Goal: Task Accomplishment & Management: Complete application form

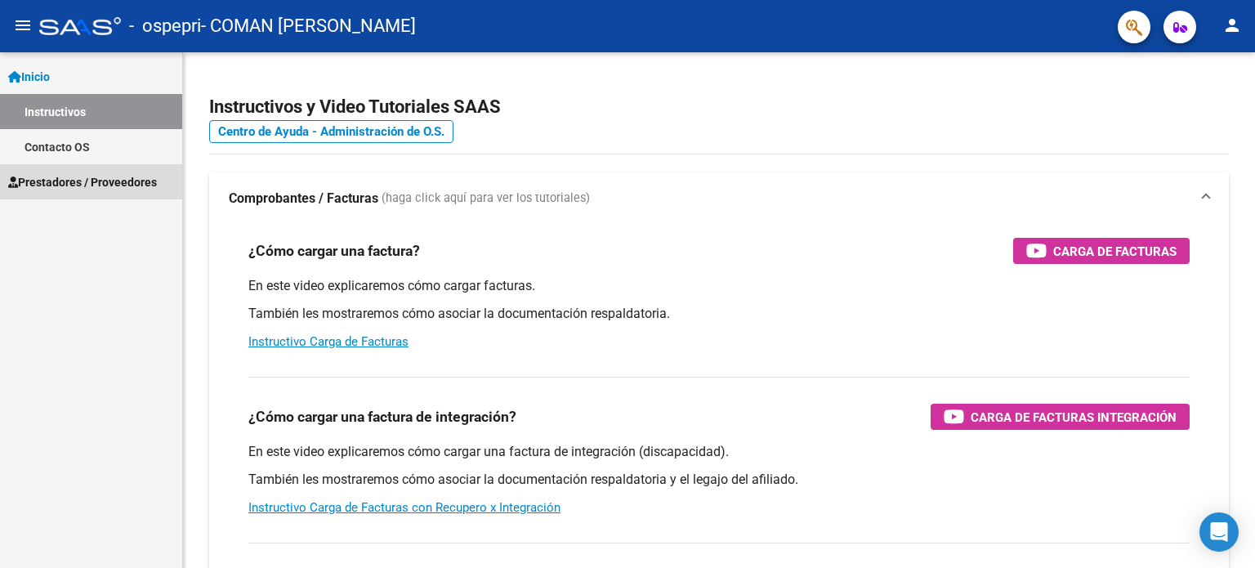
click at [44, 185] on span "Prestadores / Proveedores" at bounding box center [82, 182] width 149 height 18
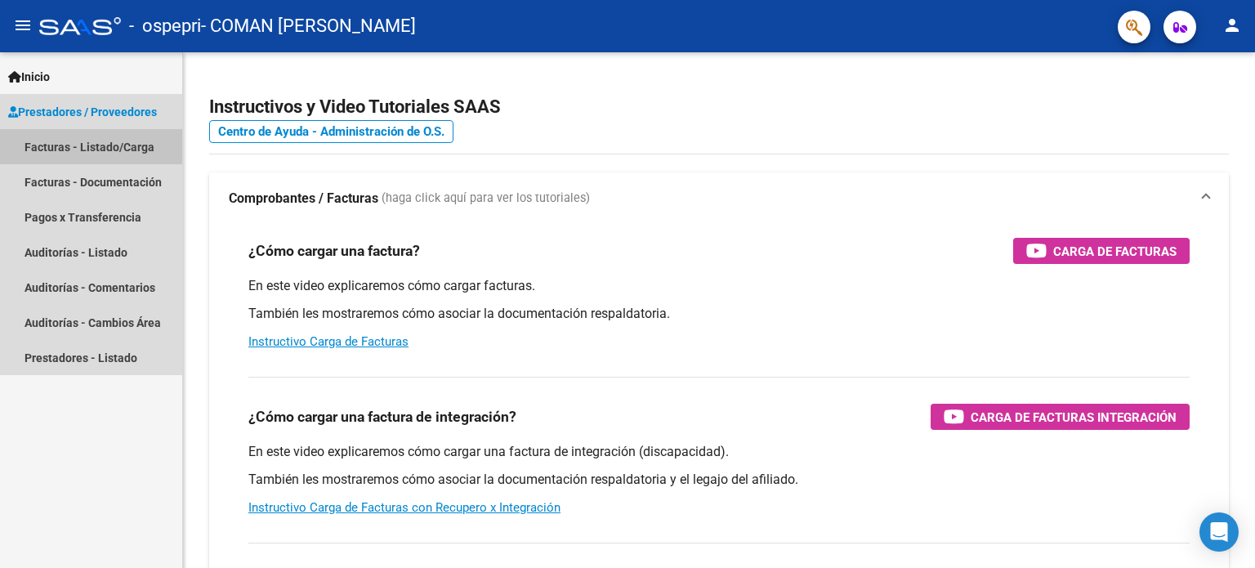
click at [56, 145] on link "Facturas - Listado/Carga" at bounding box center [91, 146] width 182 height 35
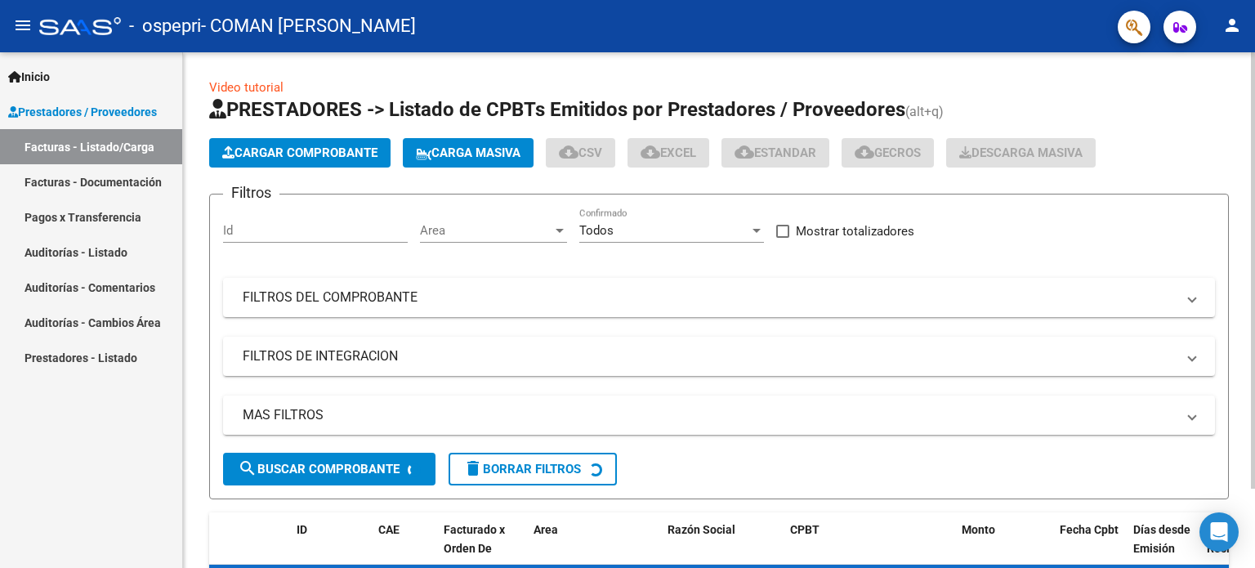
click at [322, 152] on span "Cargar Comprobante" at bounding box center [299, 152] width 155 height 15
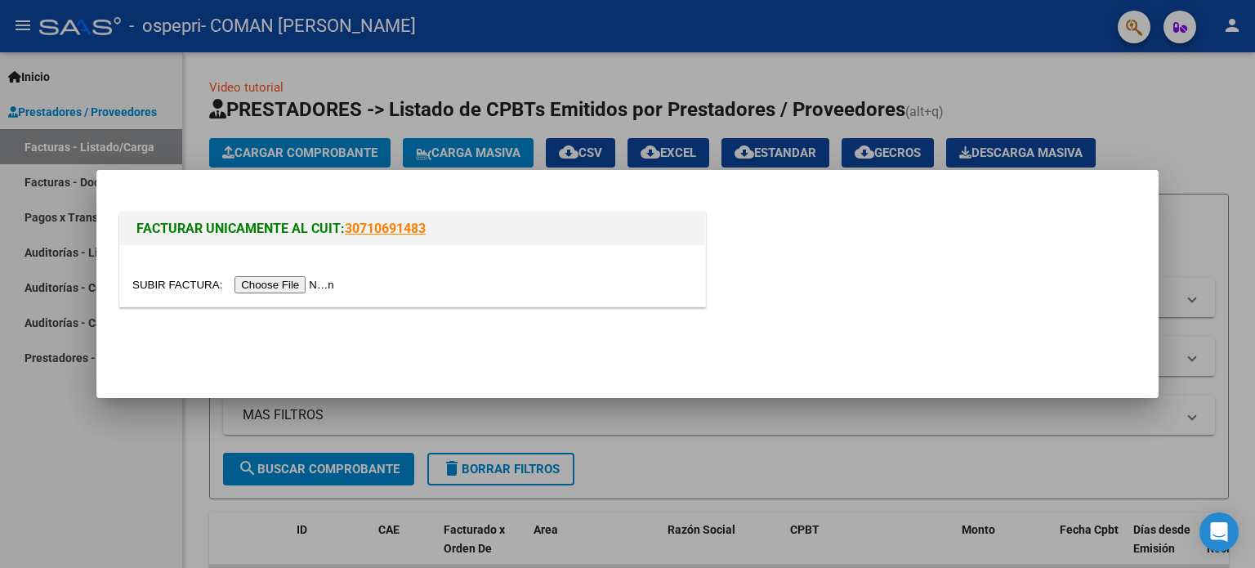
click at [316, 278] on input "file" at bounding box center [235, 284] width 207 height 17
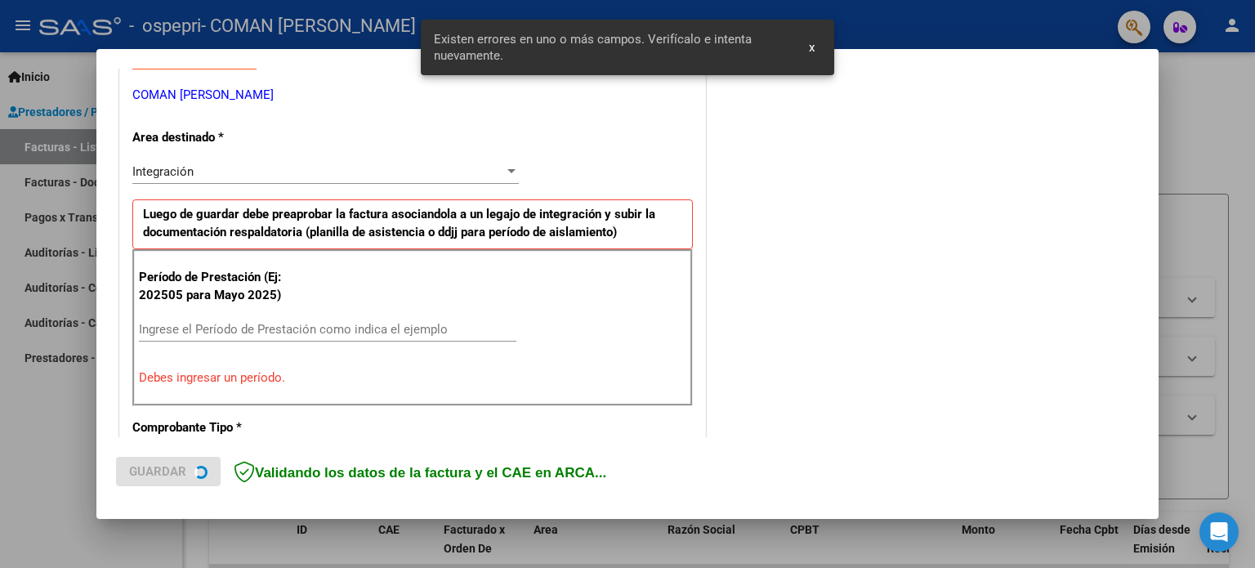
scroll to position [352, 0]
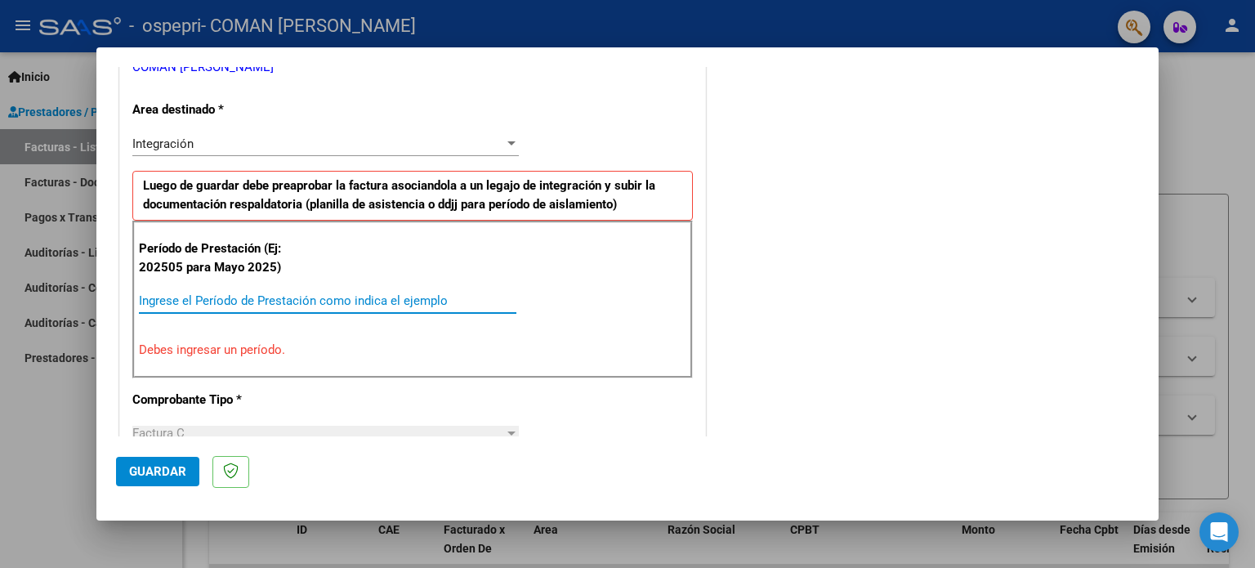
click at [157, 293] on input "Ingrese el Período de Prestación como indica el ejemplo" at bounding box center [327, 300] width 377 height 15
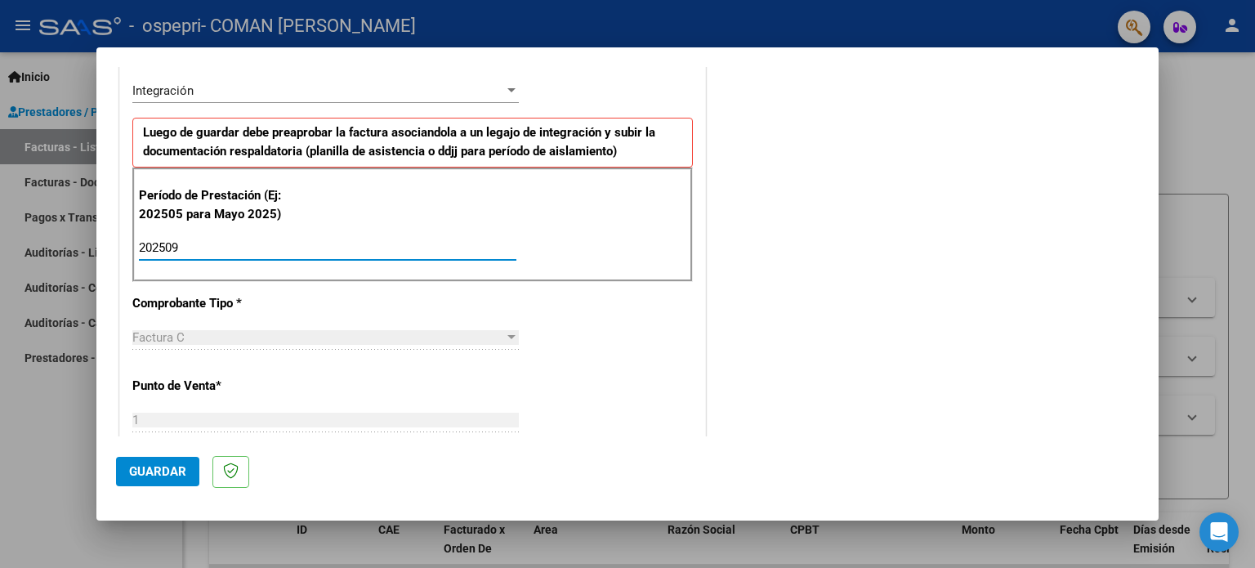
scroll to position [434, 0]
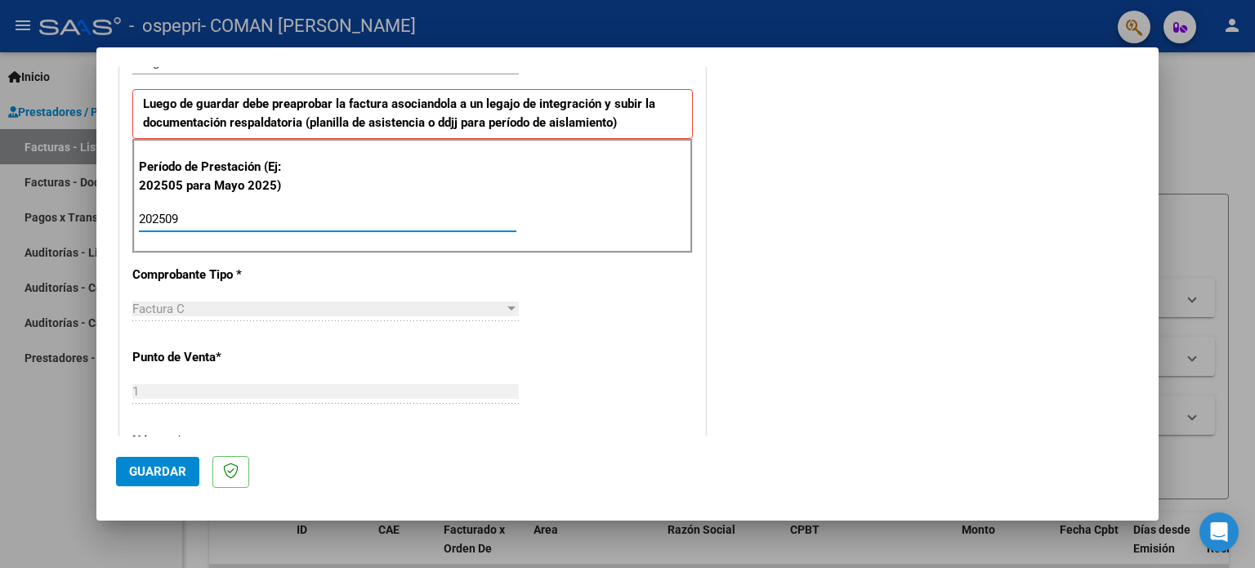
type input "202509"
click at [663, 289] on div "CUIT * 27-23518540-2 Ingresar CUIT ANALISIS PRESTADOR COMAN [PERSON_NAME] Area …" at bounding box center [412, 453] width 585 height 1230
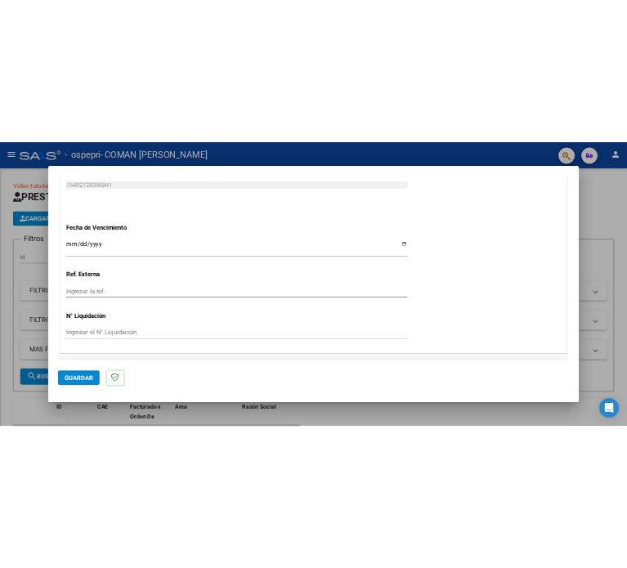
scroll to position [1116, 0]
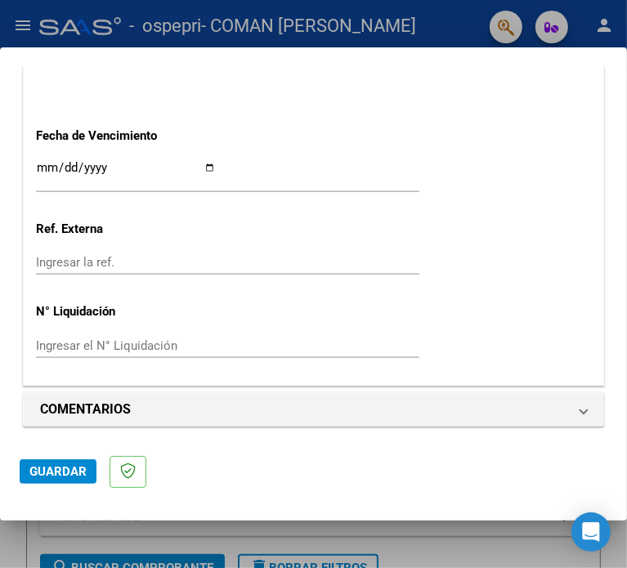
click at [216, 163] on input "Ingresar la fecha" at bounding box center [126, 174] width 180 height 26
click at [64, 469] on span "Guardar" at bounding box center [57, 471] width 57 height 15
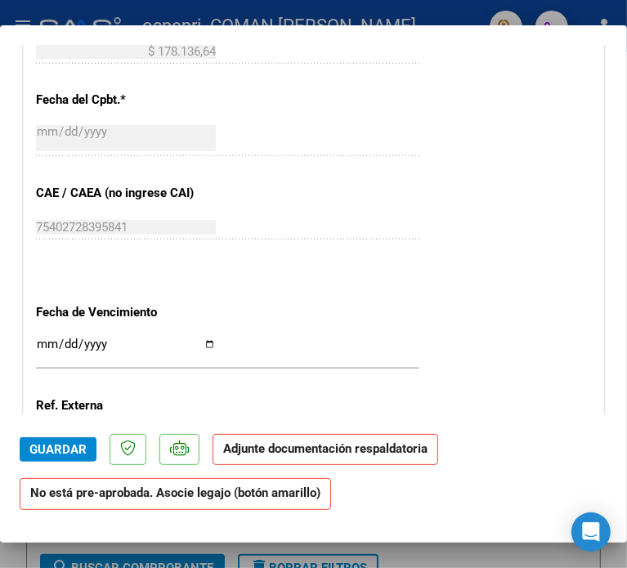
scroll to position [980, 0]
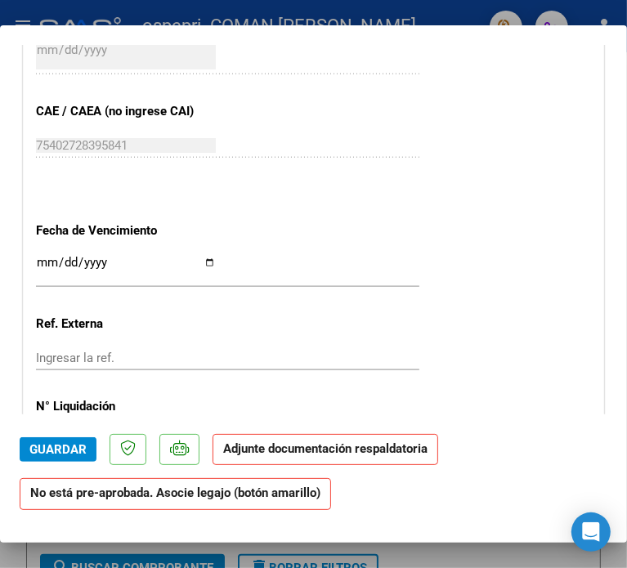
click at [216, 261] on input "Ingresar la fecha" at bounding box center [126, 269] width 180 height 26
type input "[DATE]"
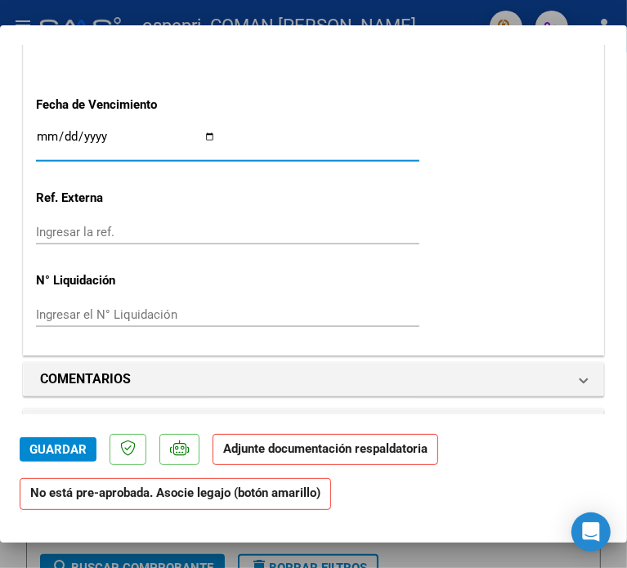
scroll to position [1144, 0]
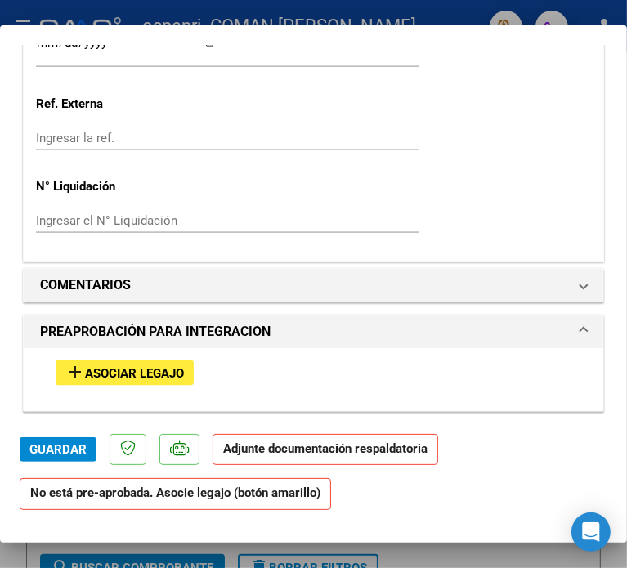
scroll to position [1225, 0]
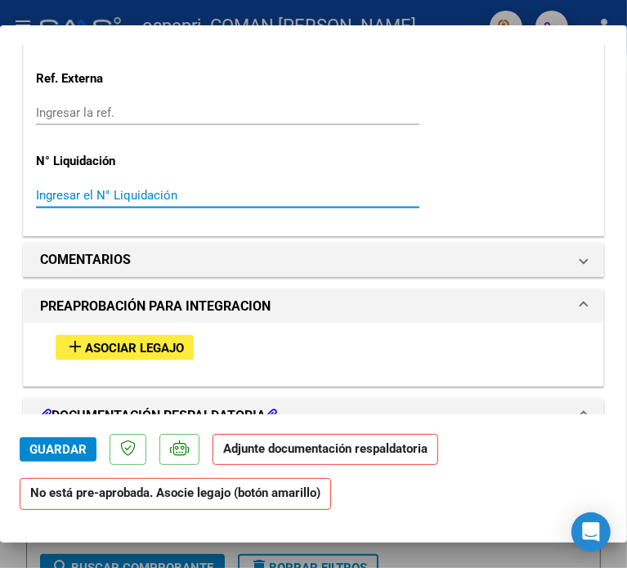
click at [59, 192] on input "Ingresar el N° Liquidación" at bounding box center [126, 195] width 180 height 15
click at [72, 192] on input "Ingresar el N° Liquidación" at bounding box center [126, 195] width 180 height 15
type input "0000278506"
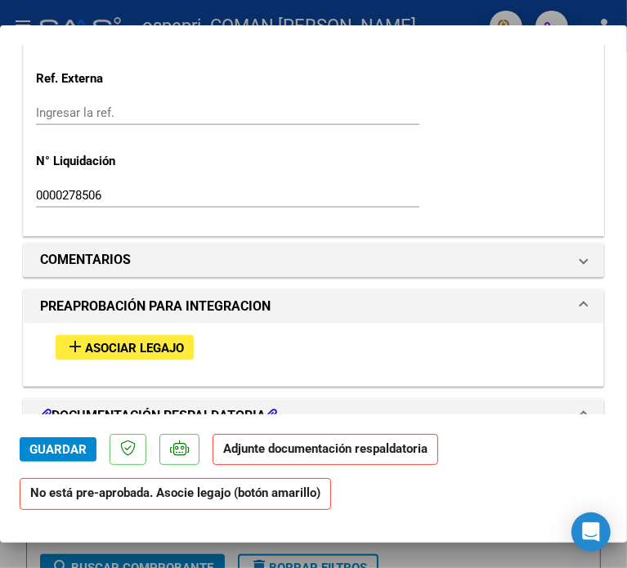
click at [65, 449] on span "Guardar" at bounding box center [57, 449] width 57 height 15
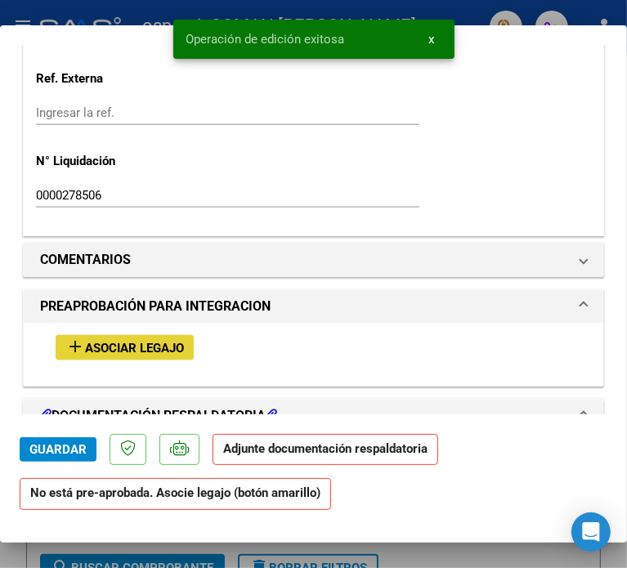
click at [157, 341] on span "Asociar Legajo" at bounding box center [134, 348] width 99 height 15
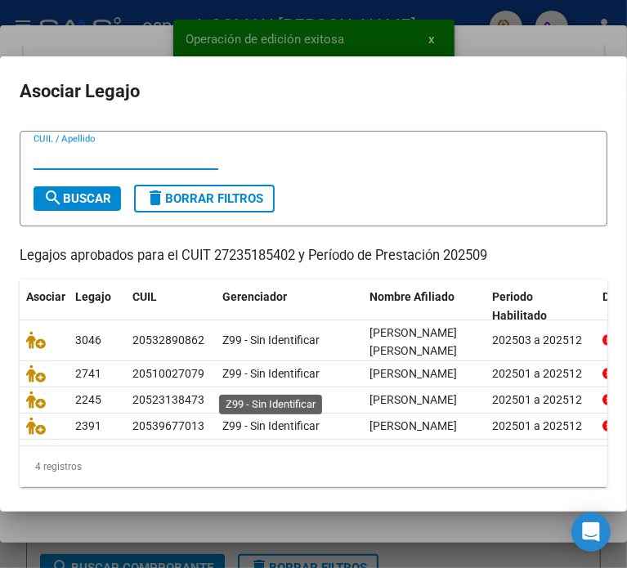
scroll to position [82, 0]
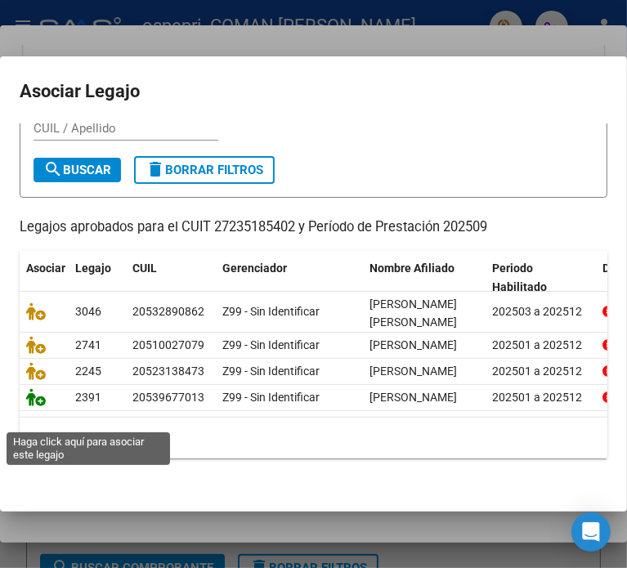
click at [38, 406] on icon at bounding box center [36, 397] width 20 height 18
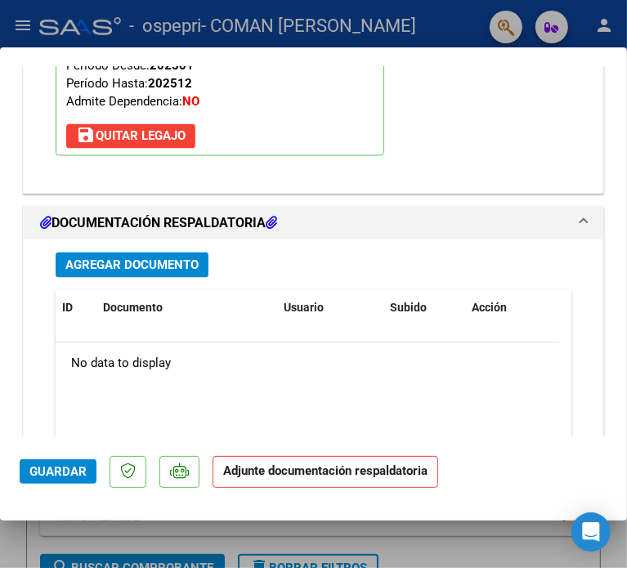
scroll to position [1758, 0]
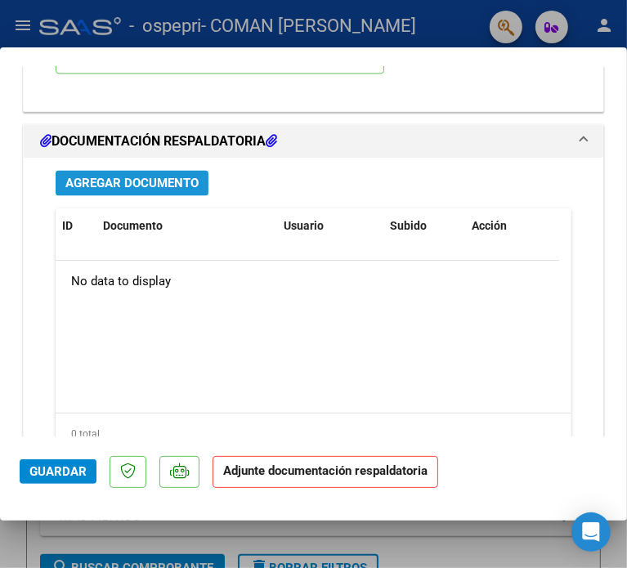
click at [154, 176] on span "Agregar Documento" at bounding box center [131, 183] width 133 height 15
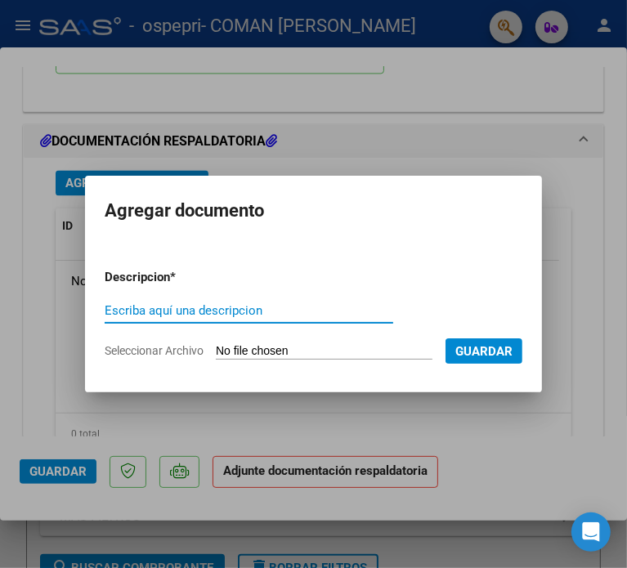
click at [258, 352] on input "Seleccionar Archivo" at bounding box center [324, 352] width 217 height 16
type input "C:\fakepath\P.ASISTENCIA- [PERSON_NAME] - [DATE].pdf"
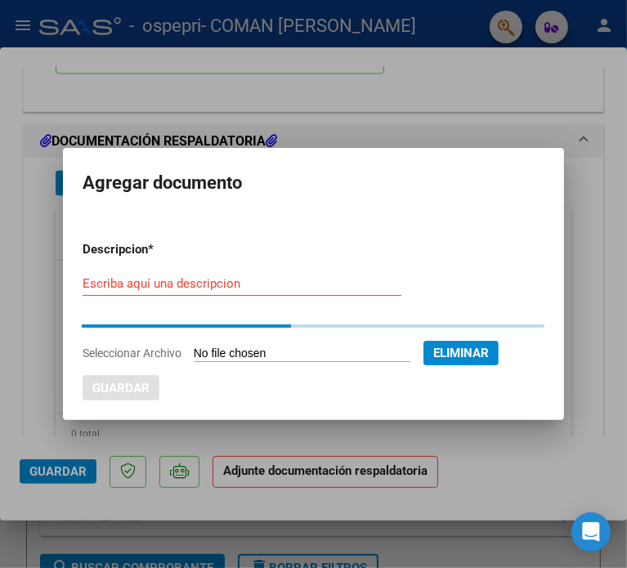
click at [124, 274] on div "Escriba aquí una descripcion" at bounding box center [242, 283] width 319 height 25
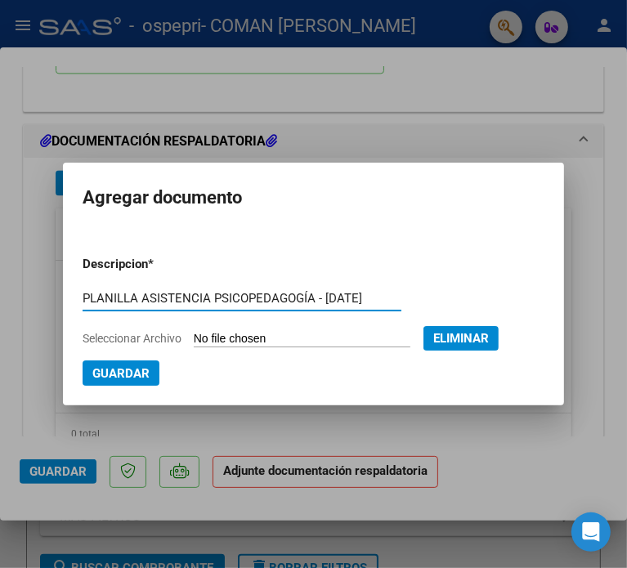
type input "PLANILLA ASISTENCIA PSICOPEDAGOGÍA - [DATE]"
click at [104, 373] on span "Guardar" at bounding box center [120, 373] width 57 height 15
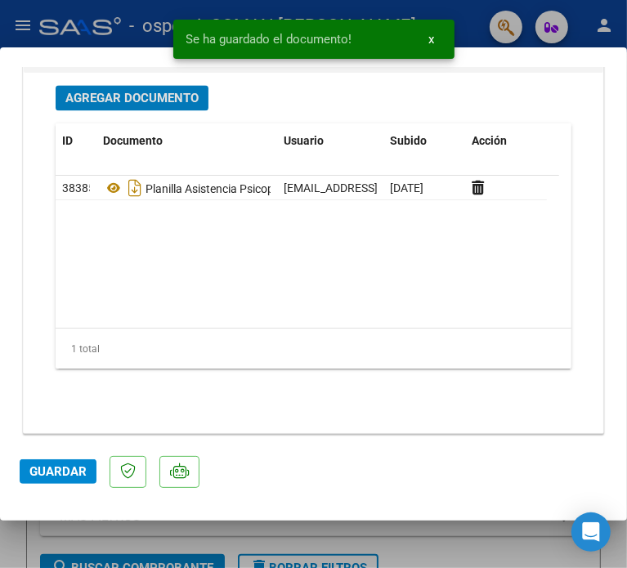
scroll to position [1850, 0]
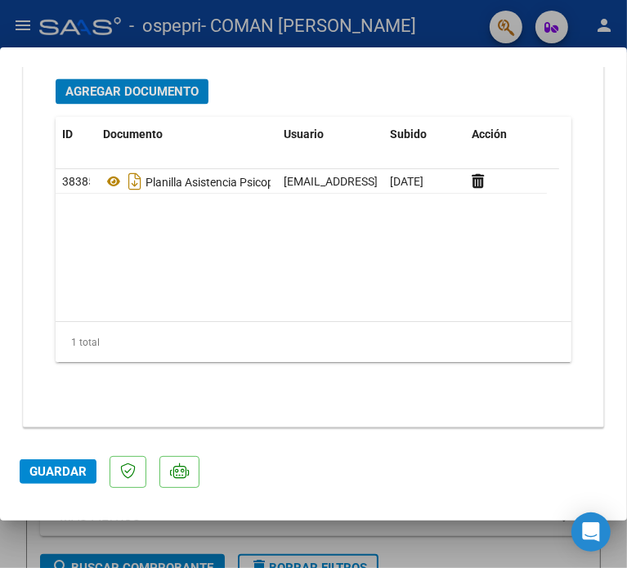
click at [53, 473] on span "Guardar" at bounding box center [57, 471] width 57 height 15
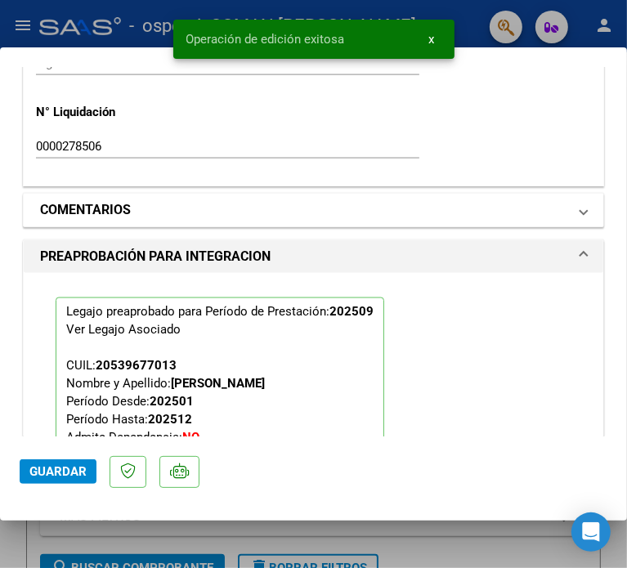
scroll to position [1278, 0]
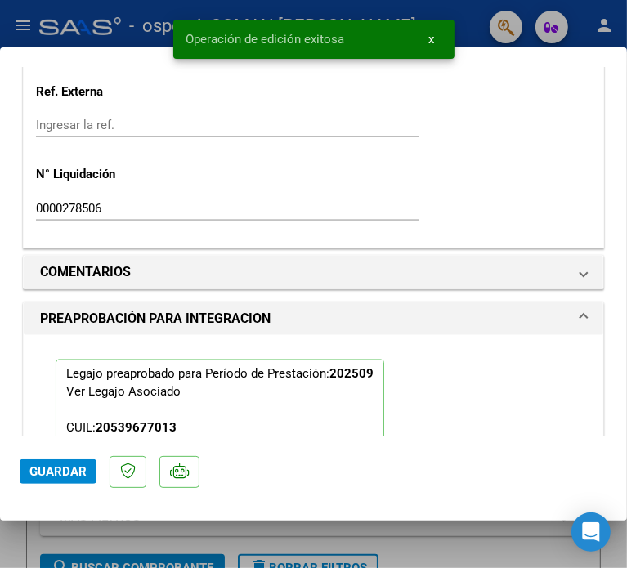
click at [431, 534] on div at bounding box center [313, 284] width 627 height 568
type input "$ 0,00"
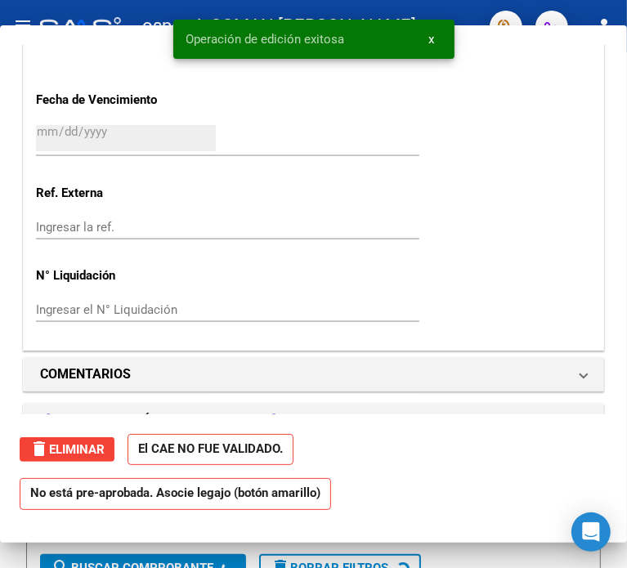
scroll to position [0, 0]
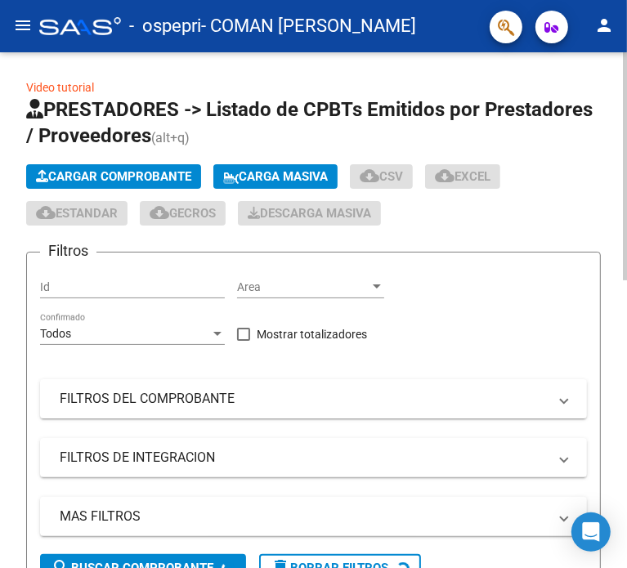
click at [118, 176] on span "Cargar Comprobante" at bounding box center [113, 176] width 155 height 15
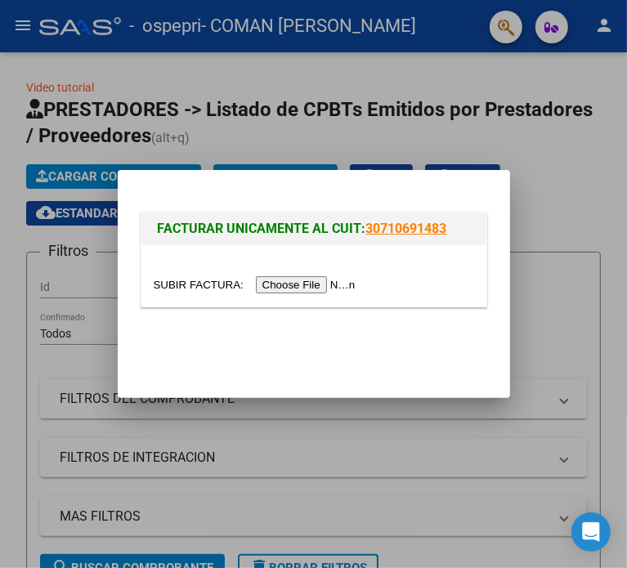
click at [297, 279] on input "file" at bounding box center [257, 284] width 207 height 17
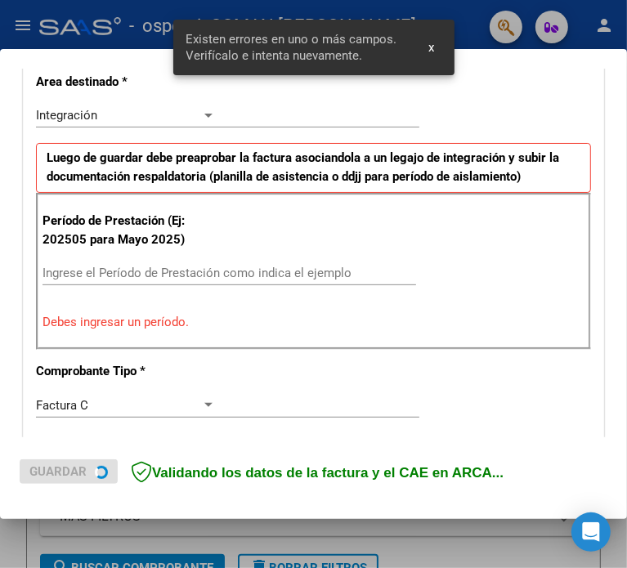
scroll to position [352, 0]
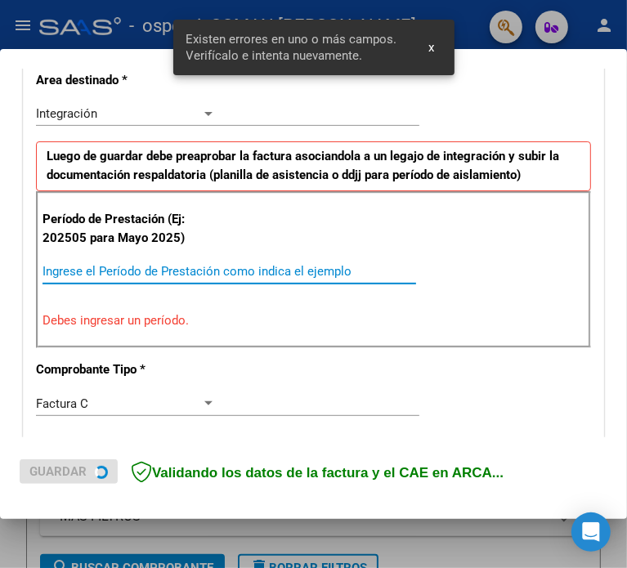
click at [60, 265] on input "Ingrese el Período de Prestación como indica el ejemplo" at bounding box center [130, 271] width 176 height 15
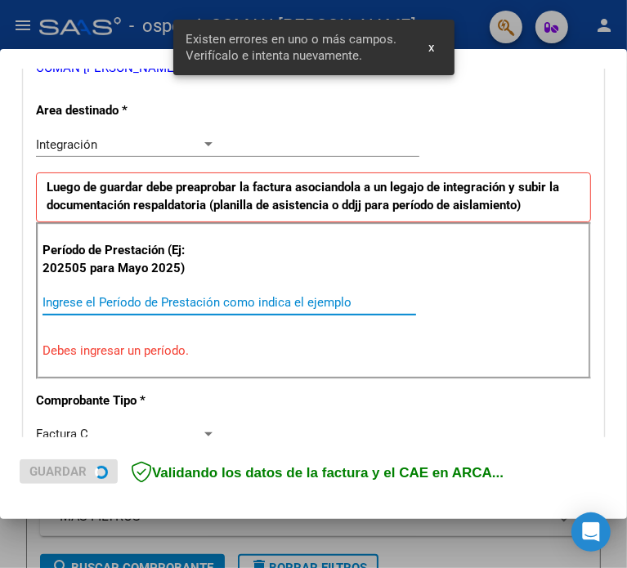
scroll to position [382, 0]
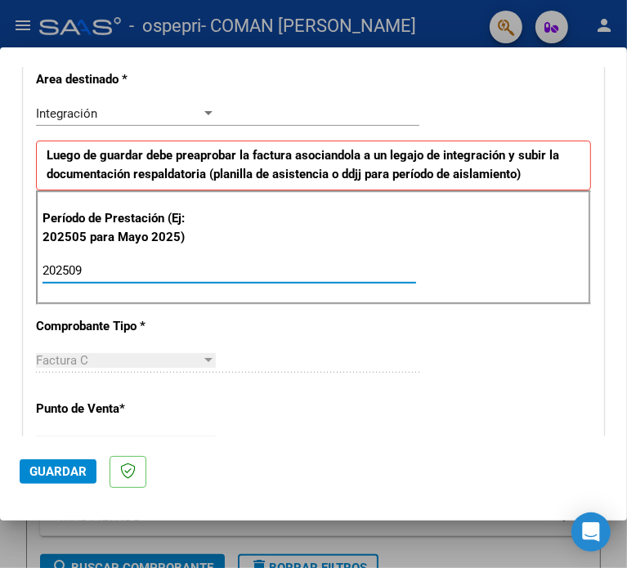
type input "202509"
click at [542, 369] on div "CUIT * 27-23518540-2 Ingresar CUIT ANALISIS PRESTADOR COMAN [PERSON_NAME] Area …" at bounding box center [313, 505] width 579 height 1230
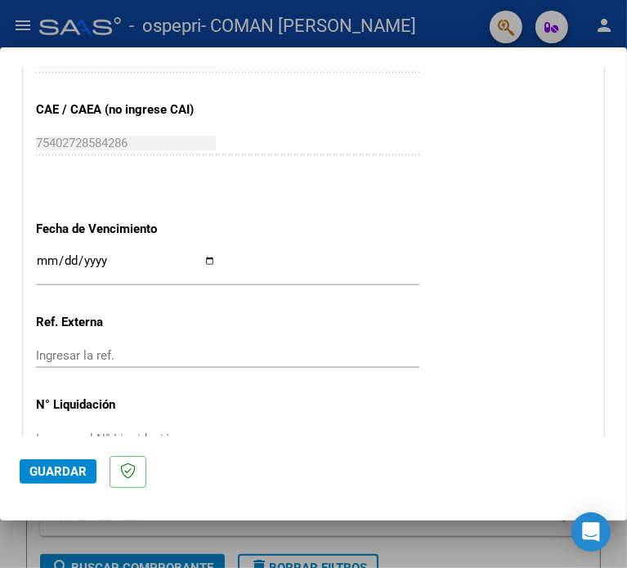
scroll to position [1036, 0]
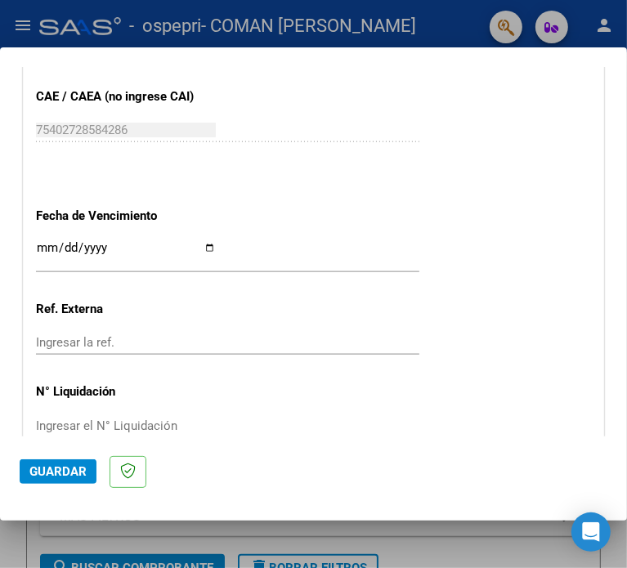
click at [216, 247] on input "Ingresar la fecha" at bounding box center [126, 254] width 180 height 26
click at [216, 248] on input "Ingresar la fecha" at bounding box center [126, 254] width 180 height 26
type input "[DATE]"
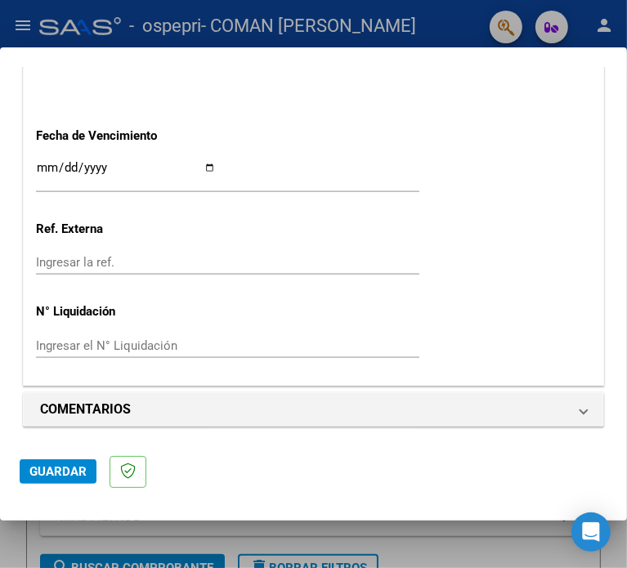
click at [78, 346] on input "Ingresar el N° Liquidación" at bounding box center [126, 345] width 180 height 15
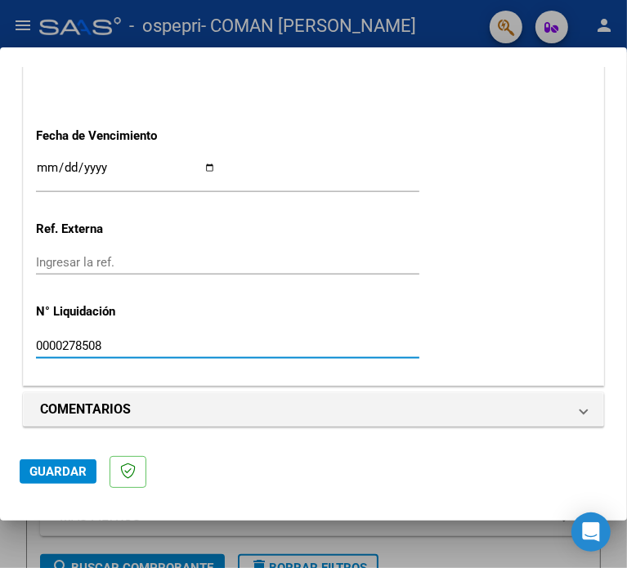
type input "0000278508"
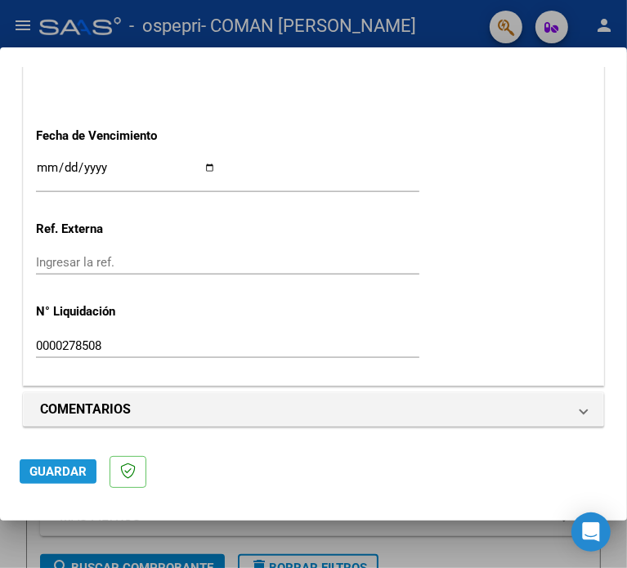
click at [63, 470] on span "Guardar" at bounding box center [57, 471] width 57 height 15
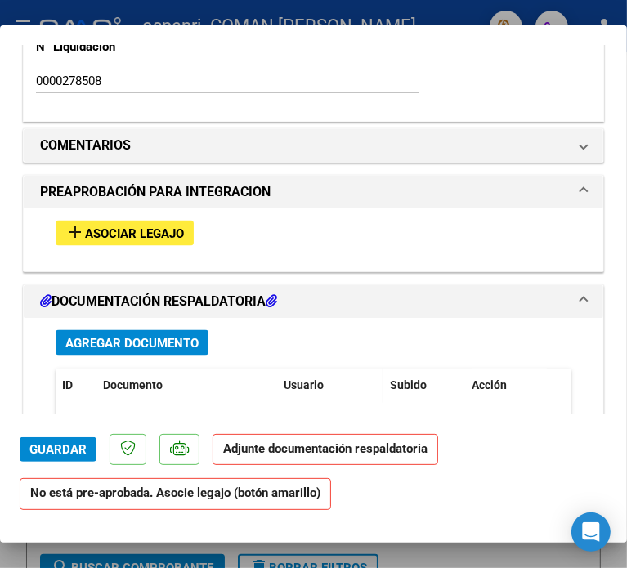
scroll to position [1389, 0]
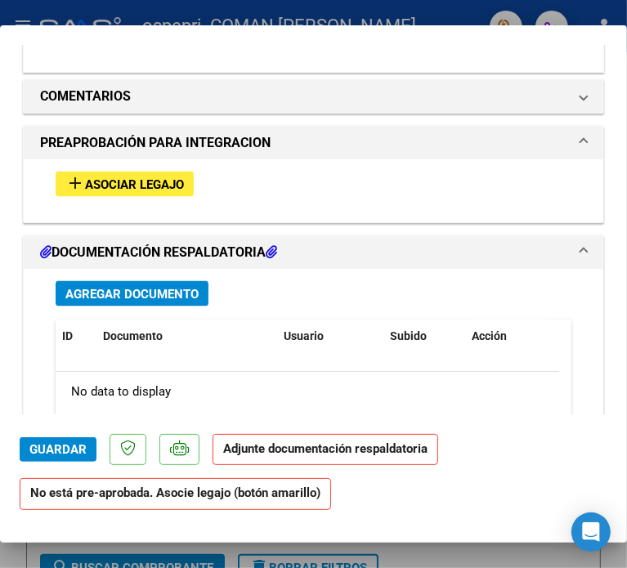
click at [132, 178] on span "Asociar Legajo" at bounding box center [134, 184] width 99 height 15
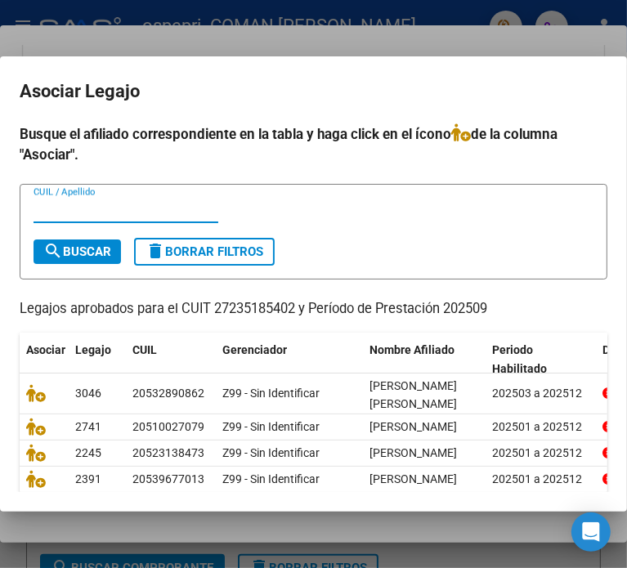
scroll to position [82, 0]
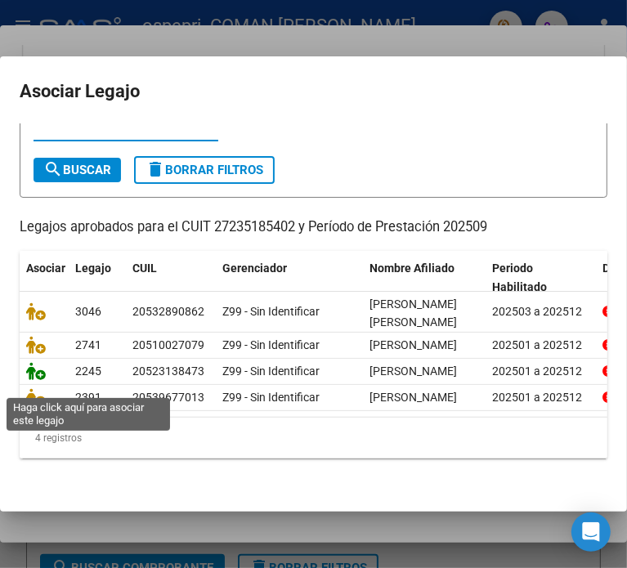
click at [40, 380] on icon at bounding box center [36, 371] width 20 height 18
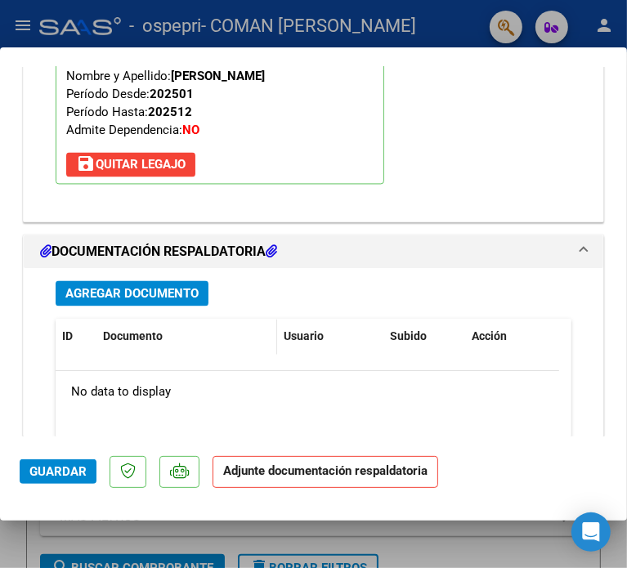
scroll to position [1676, 0]
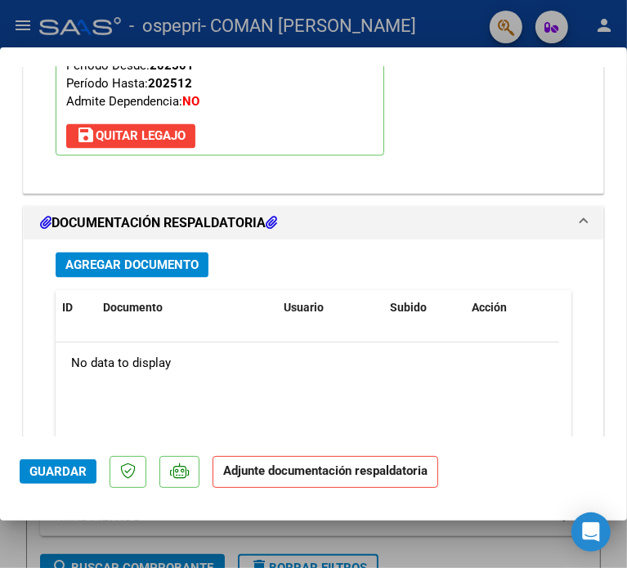
click at [147, 263] on span "Agregar Documento" at bounding box center [131, 264] width 133 height 15
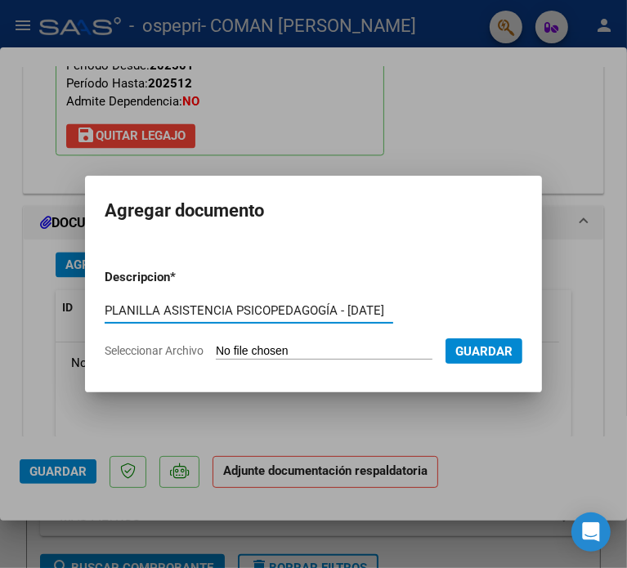
type input "PLANILLA ASISTENCIA PSICOPEDAGOGÍA - [DATE]"
click at [239, 350] on input "Seleccionar Archivo" at bounding box center [324, 352] width 217 height 16
type input "C:\fakepath\P.ASISTENCIA PSP -[PERSON_NAME] - [DATE].pdf"
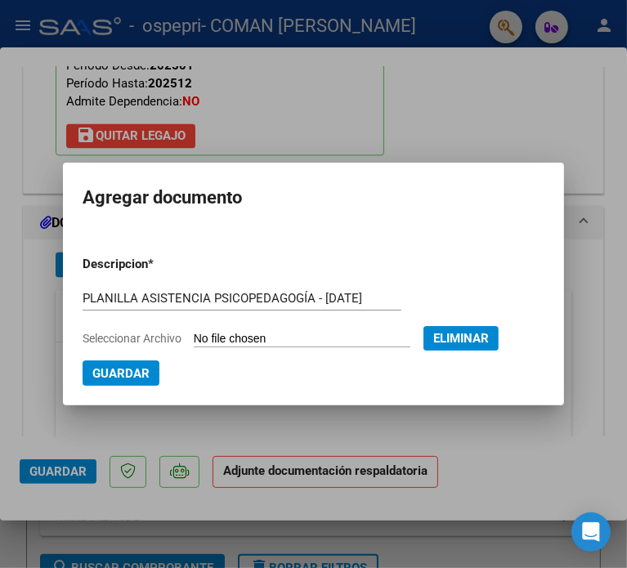
click at [138, 370] on span "Guardar" at bounding box center [120, 373] width 57 height 15
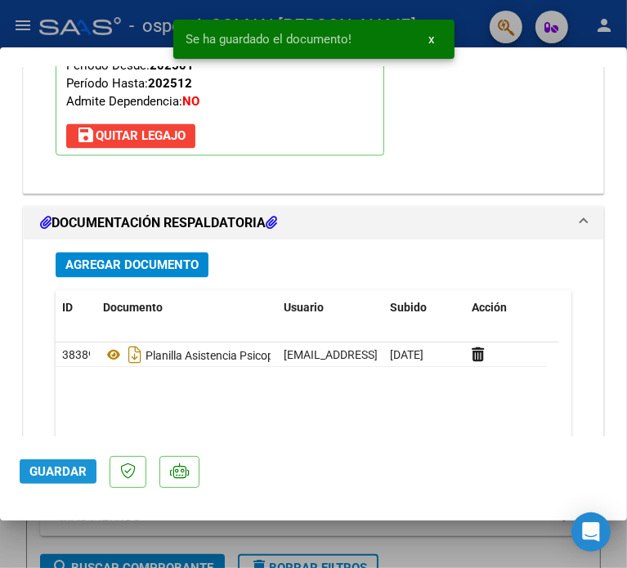
click at [71, 475] on span "Guardar" at bounding box center [57, 471] width 57 height 15
click at [391, 538] on div at bounding box center [313, 284] width 627 height 568
type input "$ 0,00"
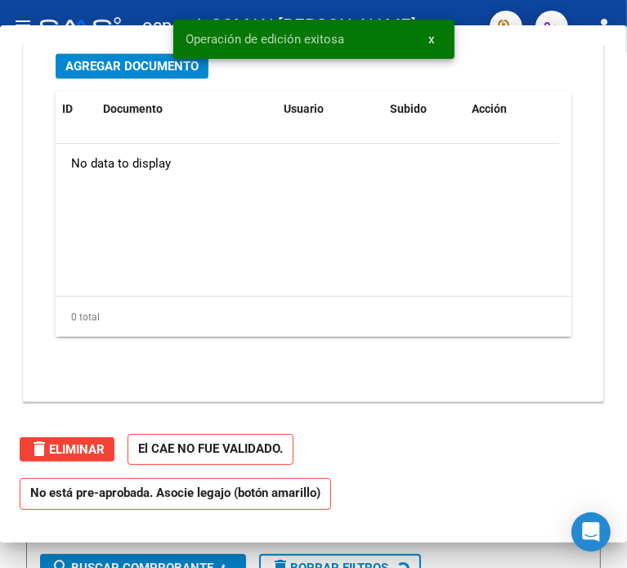
scroll to position [0, 0]
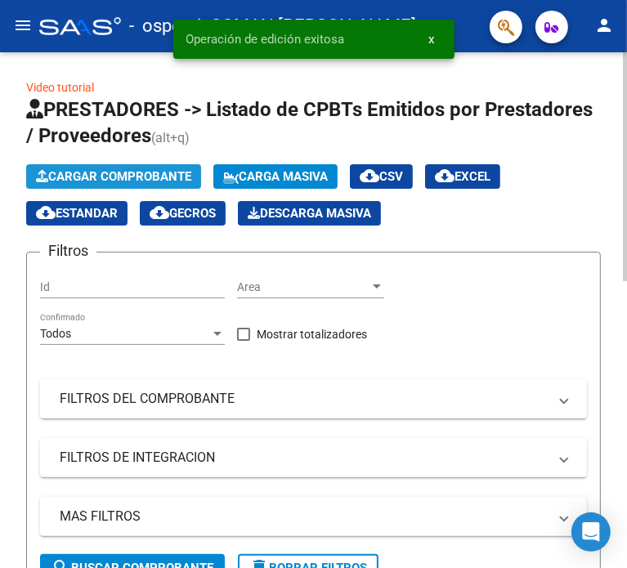
click at [89, 179] on span "Cargar Comprobante" at bounding box center [113, 176] width 155 height 15
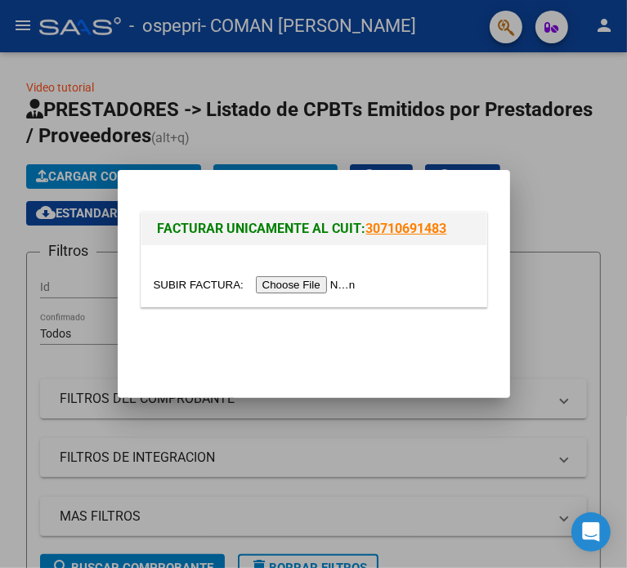
click at [286, 286] on input "file" at bounding box center [257, 284] width 207 height 17
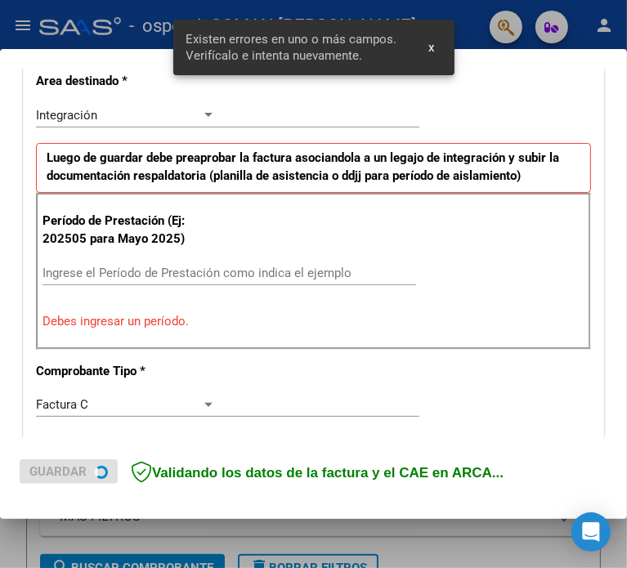
scroll to position [382, 0]
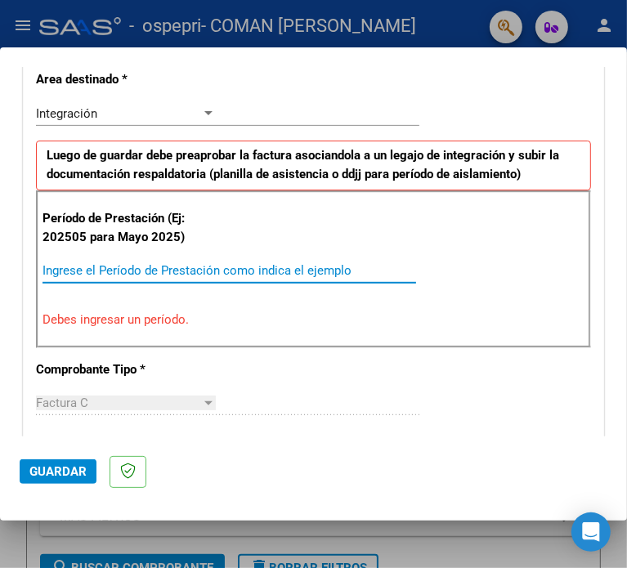
click at [98, 264] on input "Ingrese el Período de Prestación como indica el ejemplo" at bounding box center [130, 270] width 176 height 15
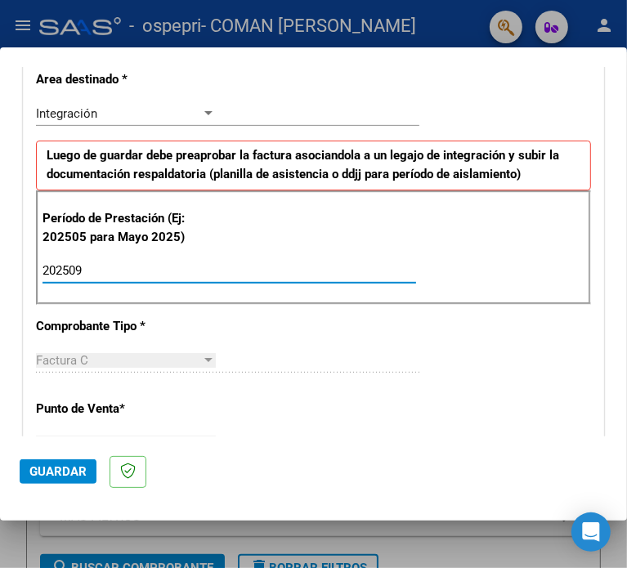
type input "202509"
click at [563, 378] on div "CUIT * 27-23518540-2 Ingresar CUIT ANALISIS PRESTADOR COMAN [PERSON_NAME] Area …" at bounding box center [313, 505] width 579 height 1230
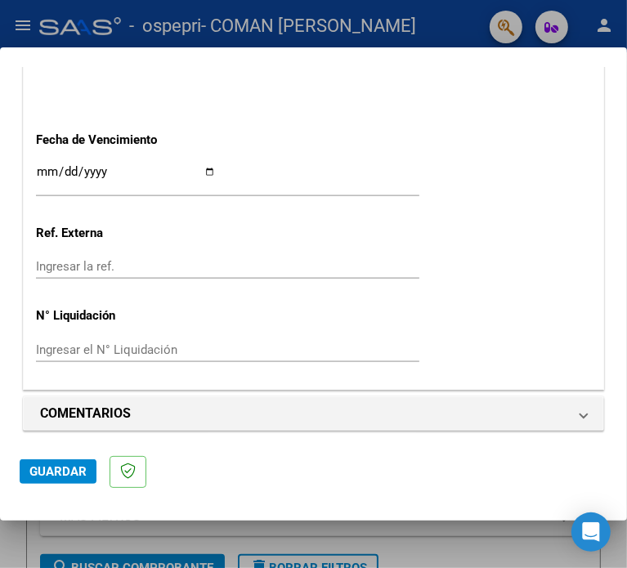
scroll to position [1116, 0]
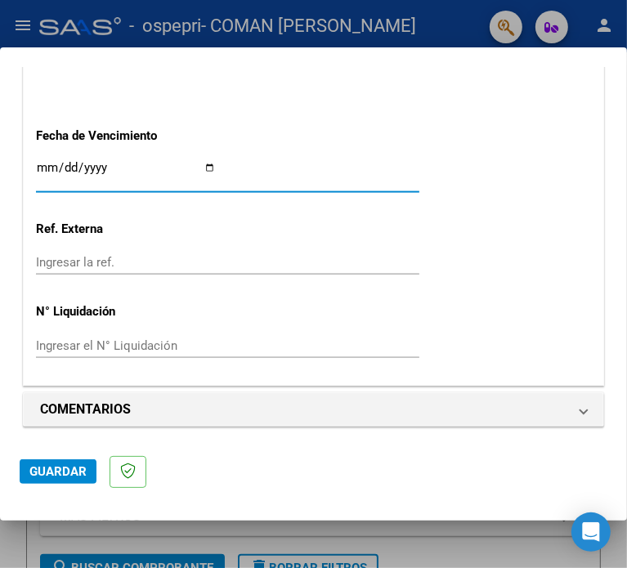
click at [216, 169] on input "Ingresar la fecha" at bounding box center [126, 174] width 180 height 26
type input "[DATE]"
click at [64, 346] on input "Ingresar el N° Liquidación" at bounding box center [126, 345] width 180 height 15
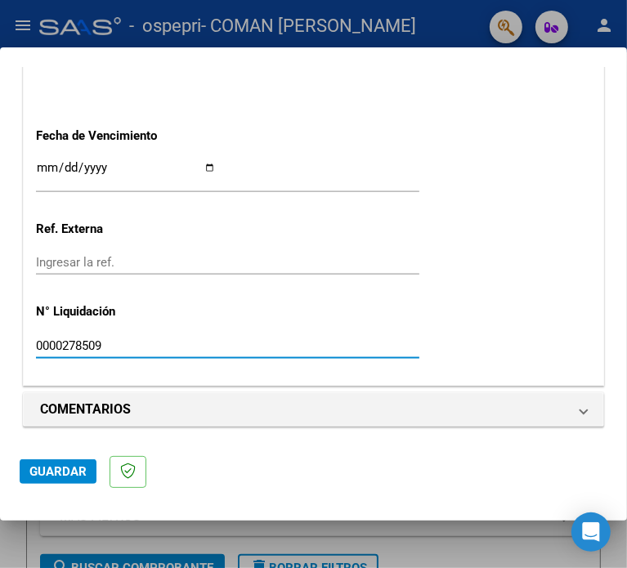
type input "0000278509"
click at [47, 470] on span "Guardar" at bounding box center [57, 471] width 57 height 15
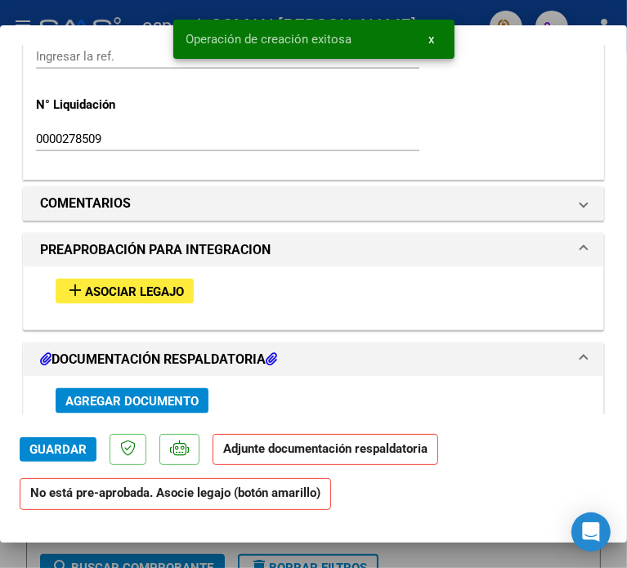
scroll to position [1307, 0]
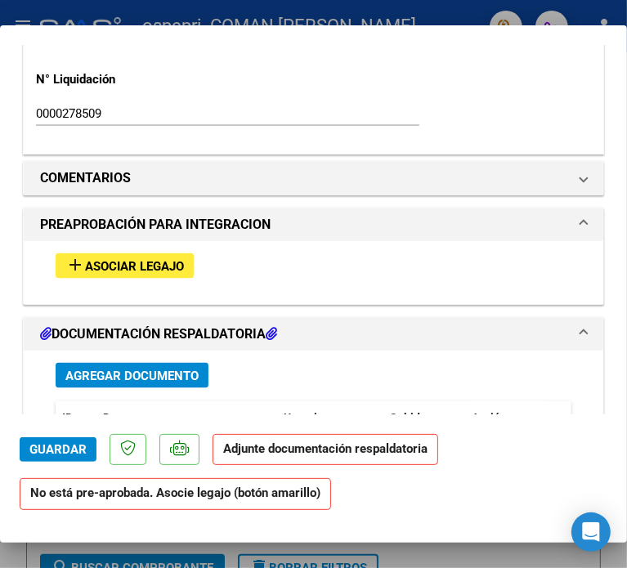
click at [137, 259] on span "Asociar Legajo" at bounding box center [134, 266] width 99 height 15
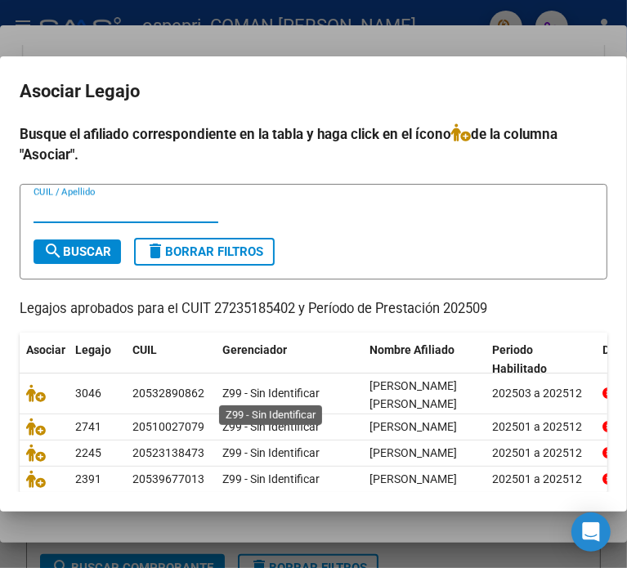
scroll to position [82, 0]
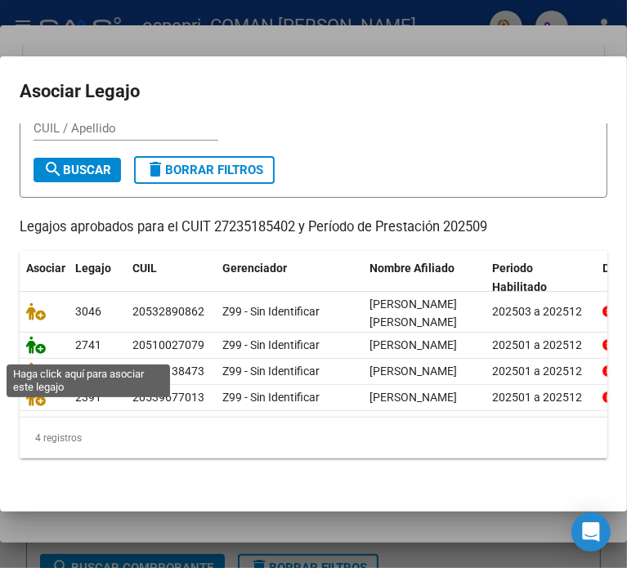
click at [39, 352] on icon at bounding box center [36, 345] width 20 height 18
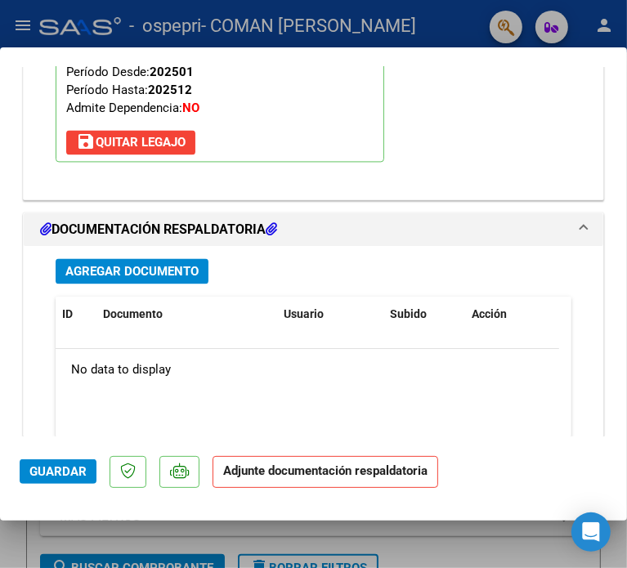
scroll to position [1758, 0]
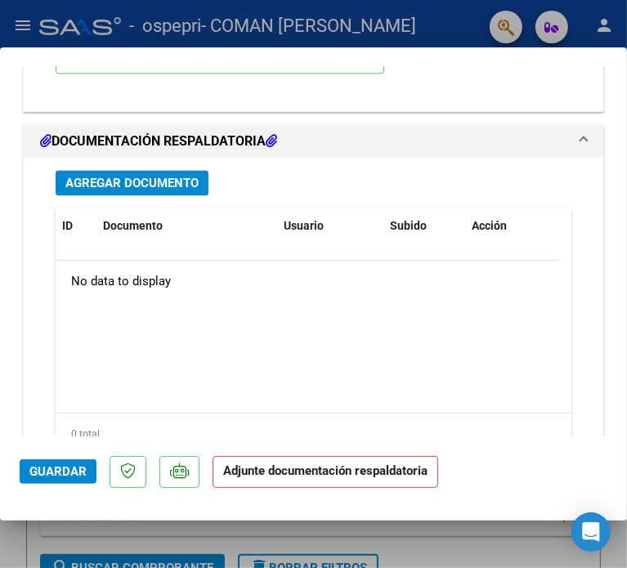
click at [168, 181] on span "Agregar Documento" at bounding box center [131, 183] width 133 height 15
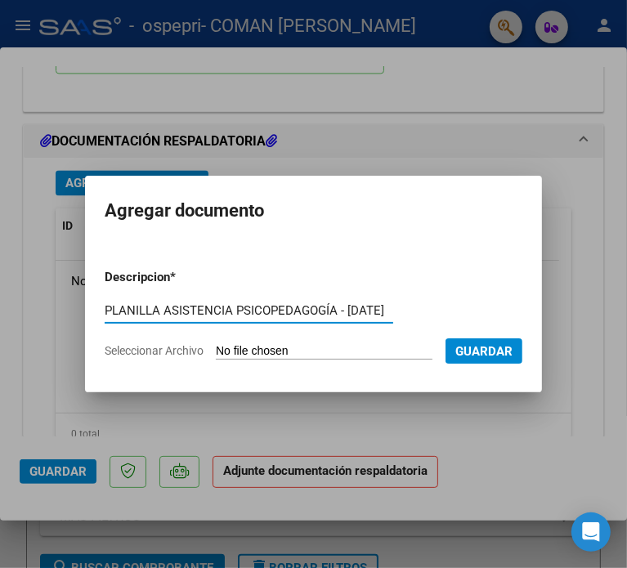
type input "PLANILLA ASISTENCIA PSICOPEDAGOGÍA - [DATE]"
click at [279, 346] on input "Seleccionar Archivo" at bounding box center [324, 352] width 217 height 16
type input "C:\fakepath\P.ASISTENCIA PSP - [PERSON_NAME] - [DATE].pdf"
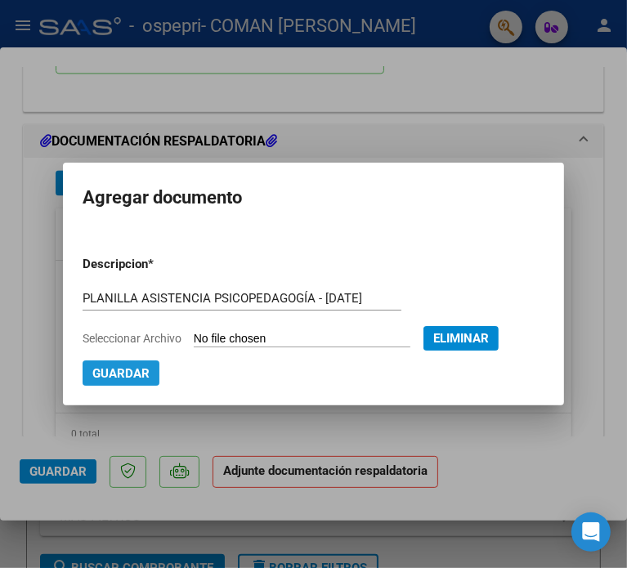
click at [135, 370] on span "Guardar" at bounding box center [120, 373] width 57 height 15
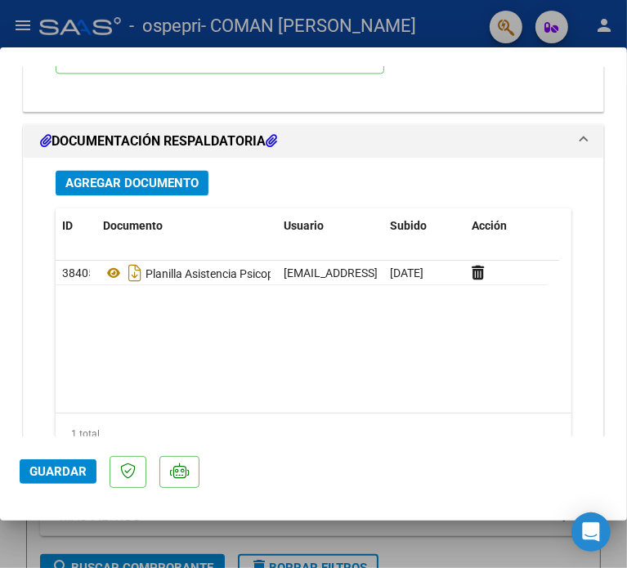
click at [392, 534] on div at bounding box center [313, 284] width 627 height 568
type input "$ 0,00"
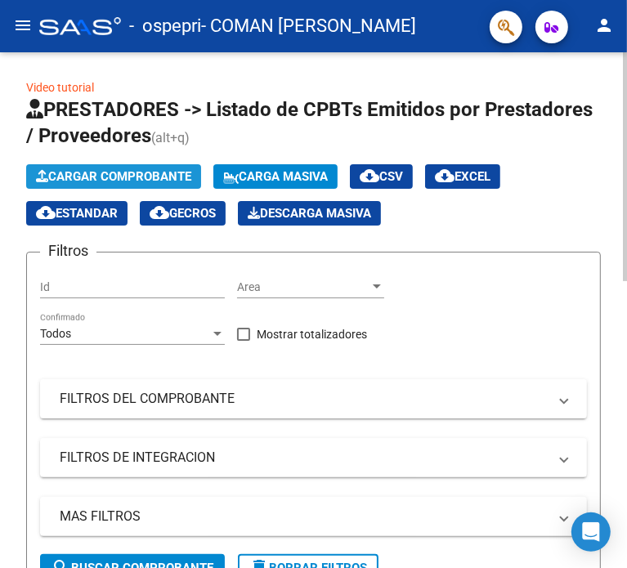
click at [131, 176] on span "Cargar Comprobante" at bounding box center [113, 176] width 155 height 15
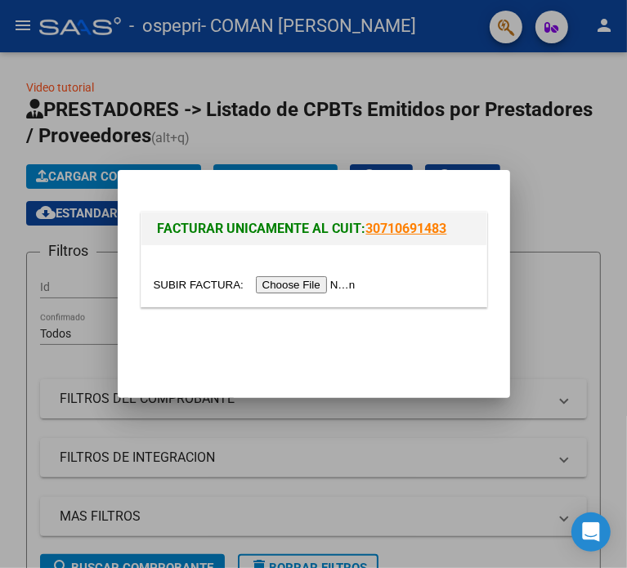
click at [293, 285] on input "file" at bounding box center [257, 284] width 207 height 17
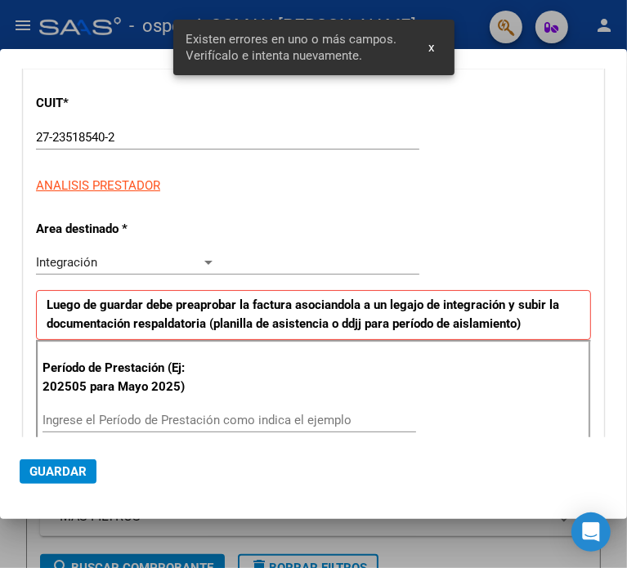
scroll to position [352, 0]
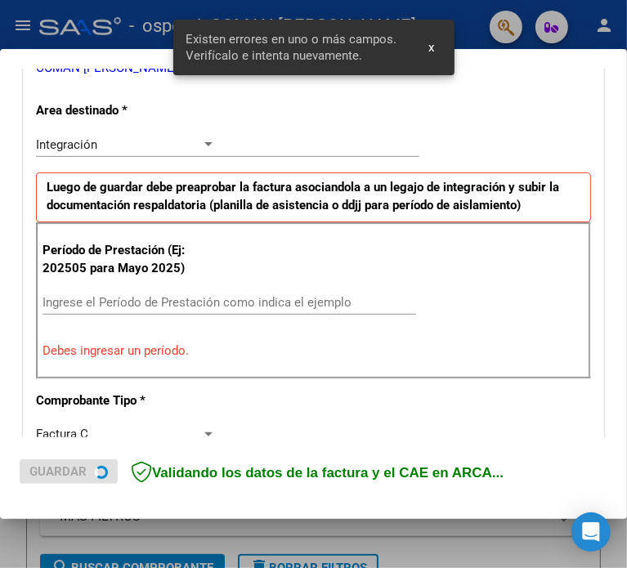
click at [62, 301] on input "Ingrese el Período de Prestación como indica el ejemplo" at bounding box center [130, 302] width 176 height 15
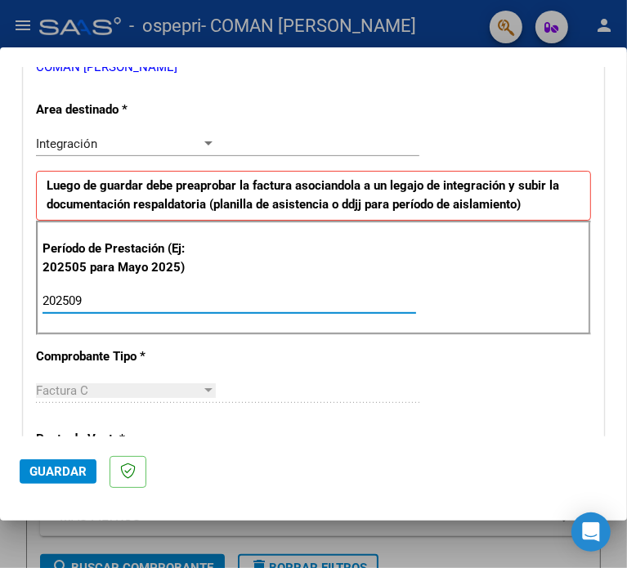
type input "202509"
click at [503, 423] on div "CUIT * 27-23518540-2 Ingresar CUIT ANALISIS PRESTADOR COMAN [PERSON_NAME] Area …" at bounding box center [313, 535] width 579 height 1230
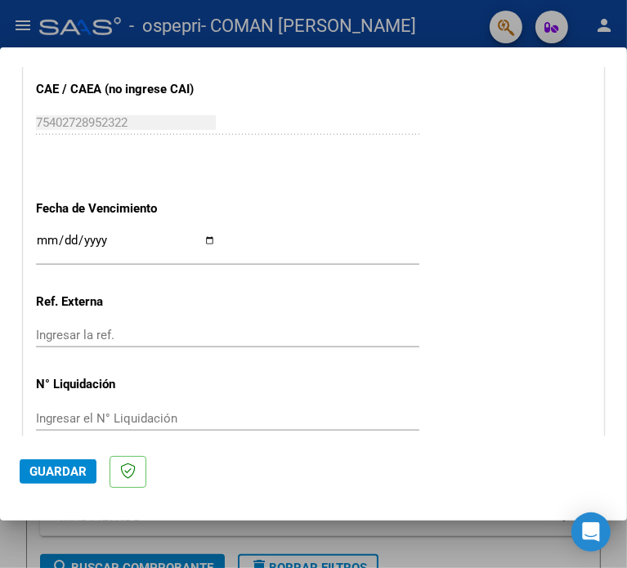
scroll to position [1087, 0]
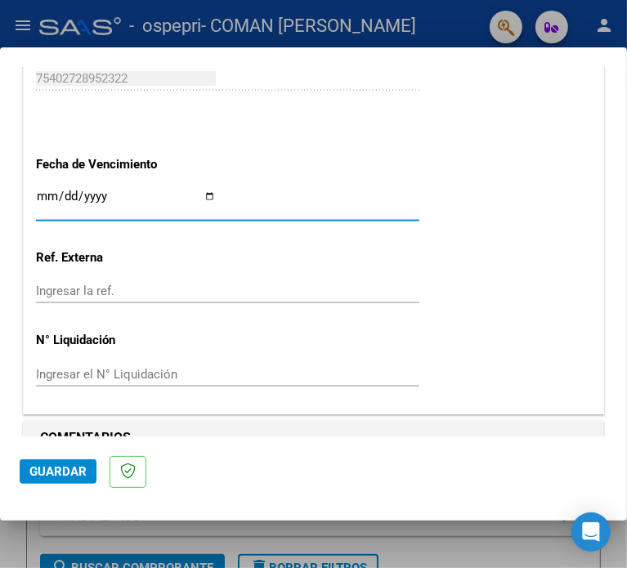
click at [216, 195] on input "Ingresar la fecha" at bounding box center [126, 203] width 180 height 26
type input "[DATE]"
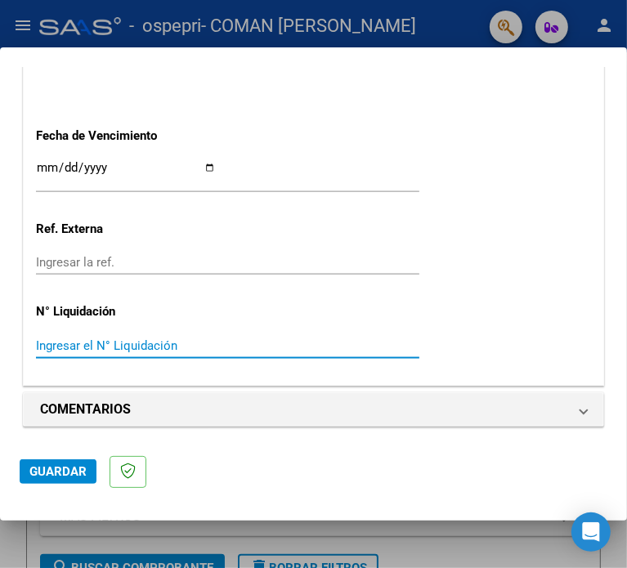
click at [67, 343] on input "Ingresar el N° Liquidación" at bounding box center [126, 345] width 180 height 15
type input "0000278512"
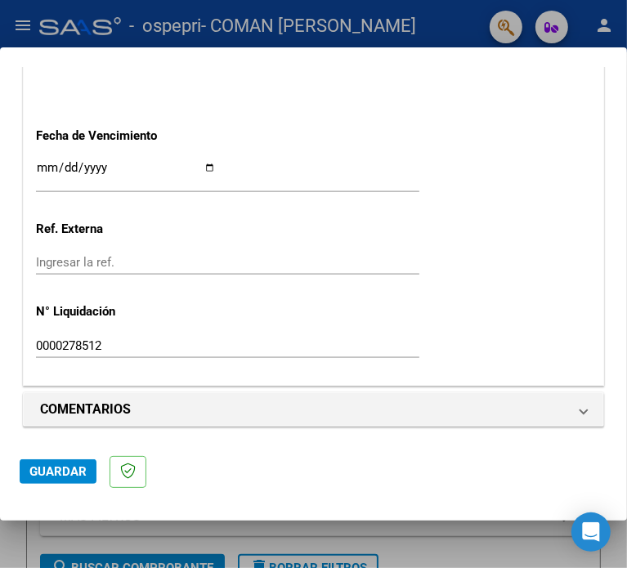
click at [47, 473] on span "Guardar" at bounding box center [57, 471] width 57 height 15
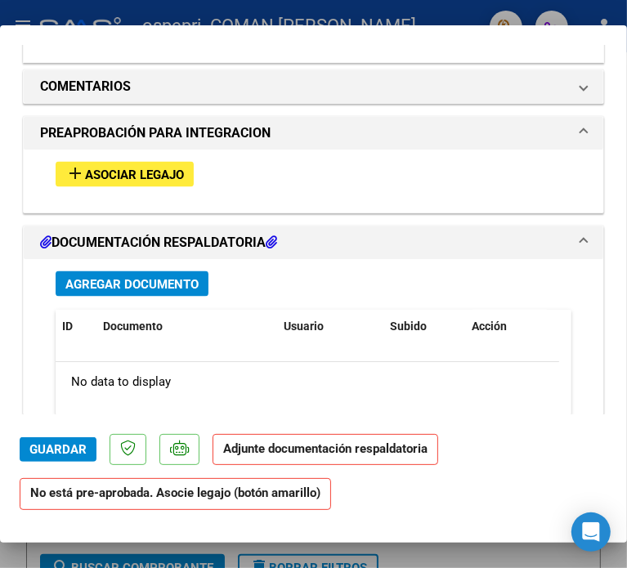
scroll to position [1389, 0]
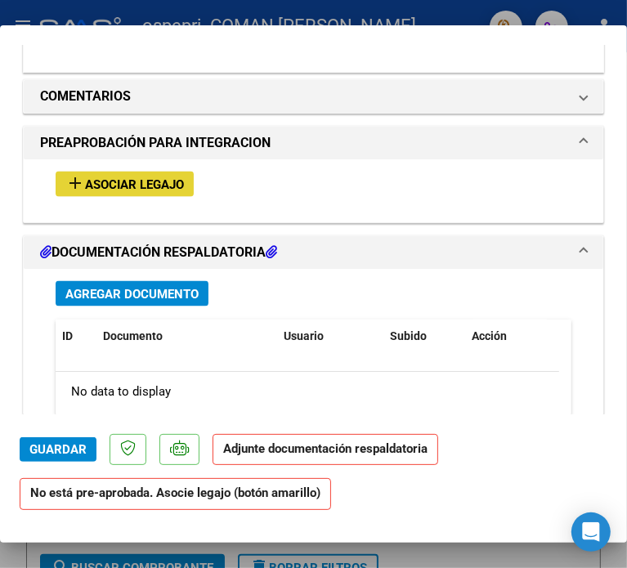
click at [130, 182] on span "Asociar Legajo" at bounding box center [134, 184] width 99 height 15
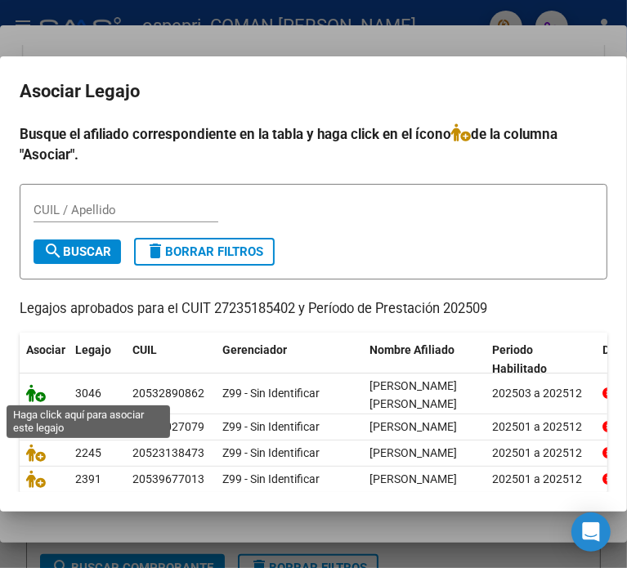
click at [33, 395] on icon at bounding box center [36, 393] width 20 height 18
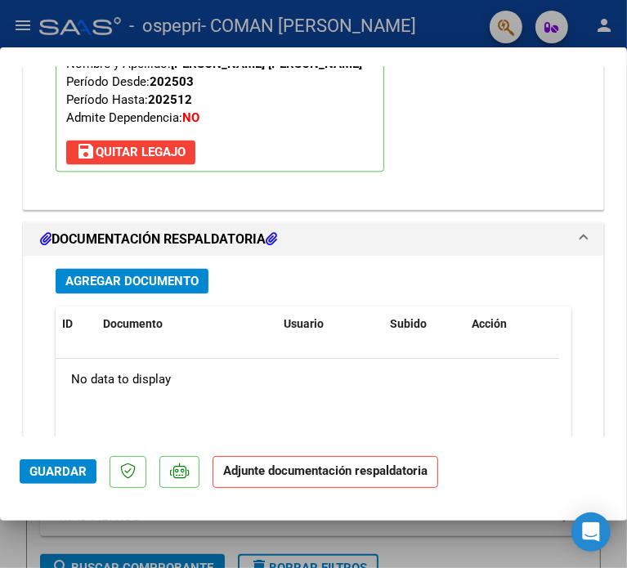
scroll to position [1605, 0]
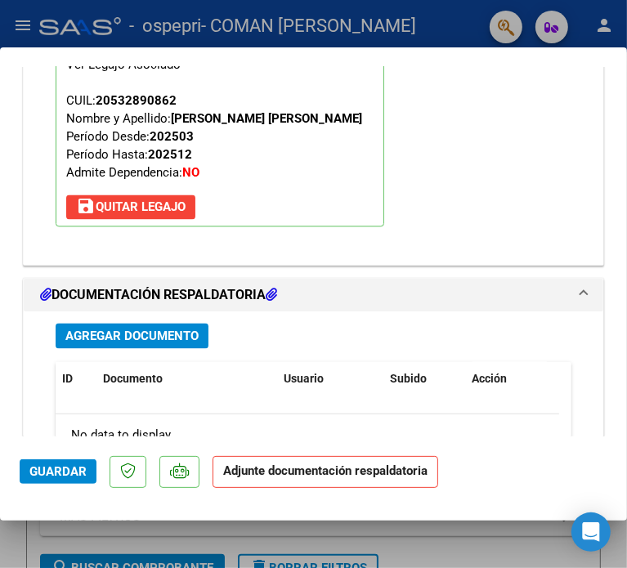
click at [134, 334] on span "Agregar Documento" at bounding box center [131, 336] width 133 height 15
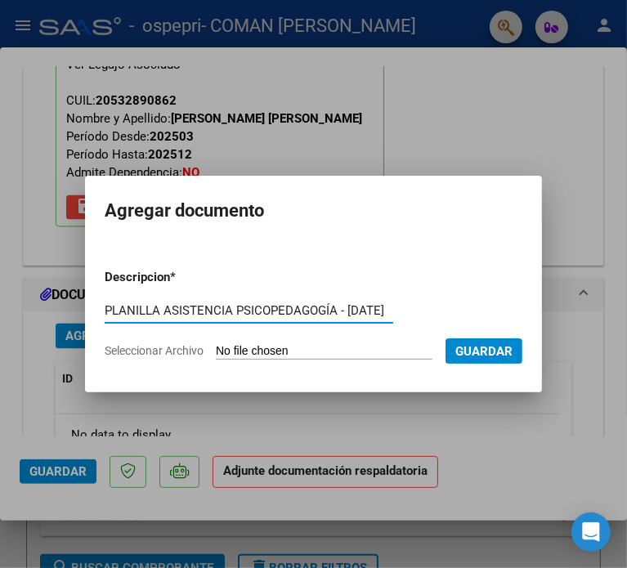
type input "PLANILLA ASISTENCIA PSICOPEDAGOGÍA - [DATE]"
click at [216, 352] on input "Seleccionar Archivo" at bounding box center [324, 352] width 217 height 16
type input "C:\fakepath\P.ASISTENCIA PSP - [PERSON_NAME] - [DATE].pdf"
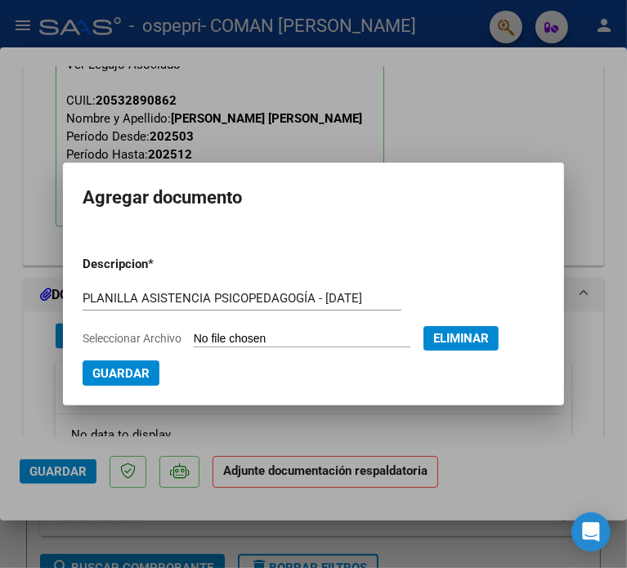
click at [131, 373] on span "Guardar" at bounding box center [120, 373] width 57 height 15
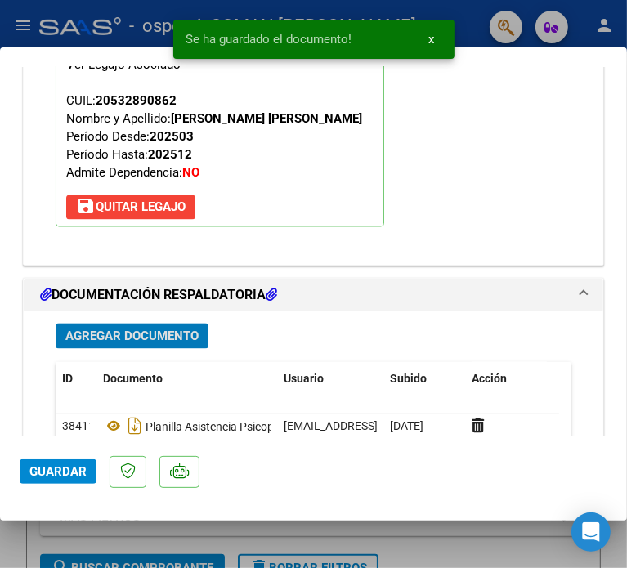
click at [456, 538] on div at bounding box center [313, 284] width 627 height 568
type input "$ 0,00"
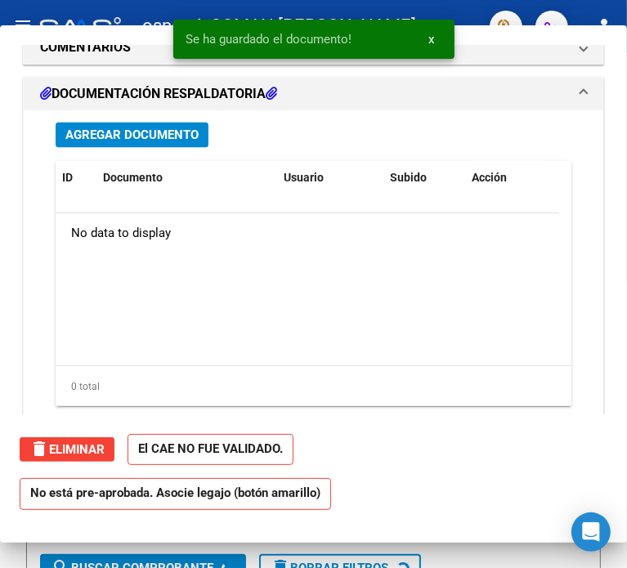
scroll to position [0, 0]
